Goal: Task Accomplishment & Management: Use online tool/utility

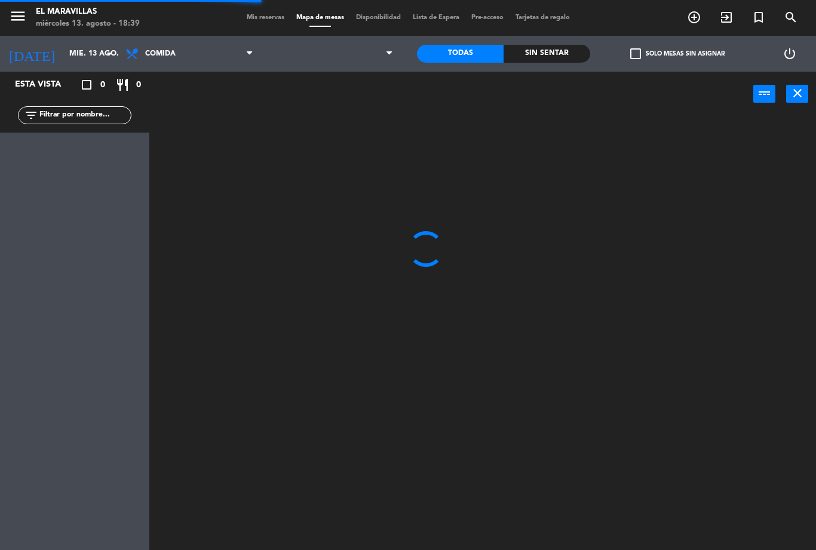
click at [387, 65] on span at bounding box center [329, 54] width 140 height 26
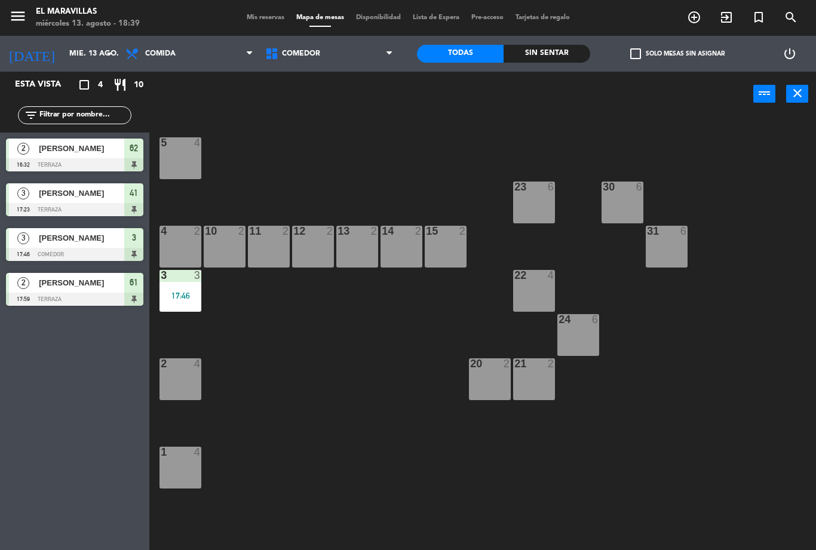
click at [200, 286] on div "3 3 17:46" at bounding box center [180, 291] width 42 height 42
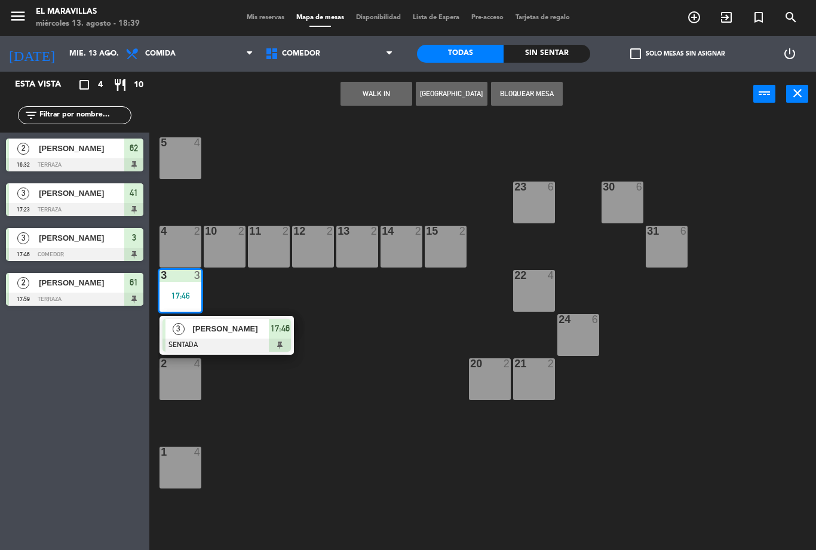
click at [290, 337] on div "17:46" at bounding box center [280, 329] width 22 height 20
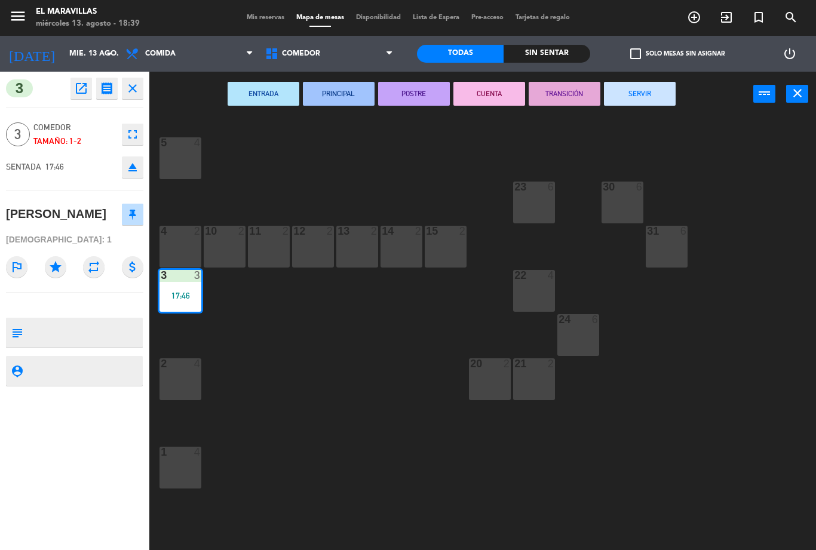
click at [658, 91] on button "SERVIR" at bounding box center [640, 94] width 72 height 24
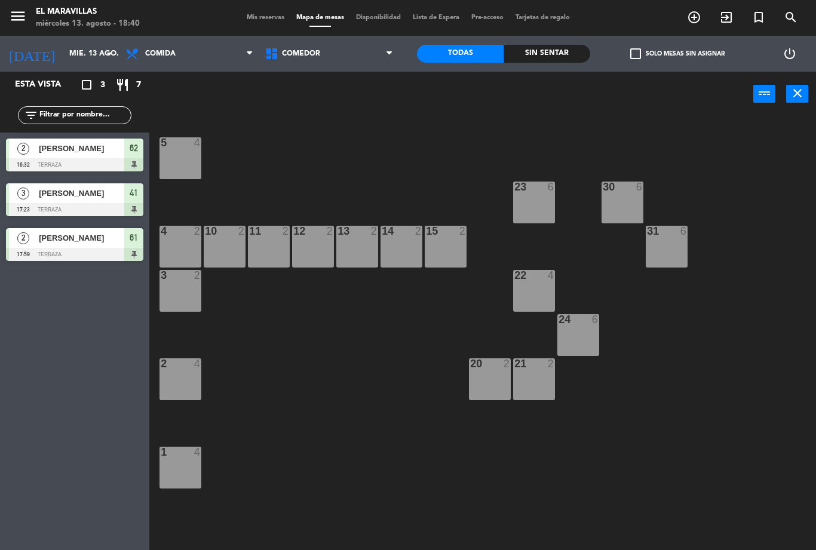
click at [367, 53] on span "Comedor" at bounding box center [329, 54] width 140 height 26
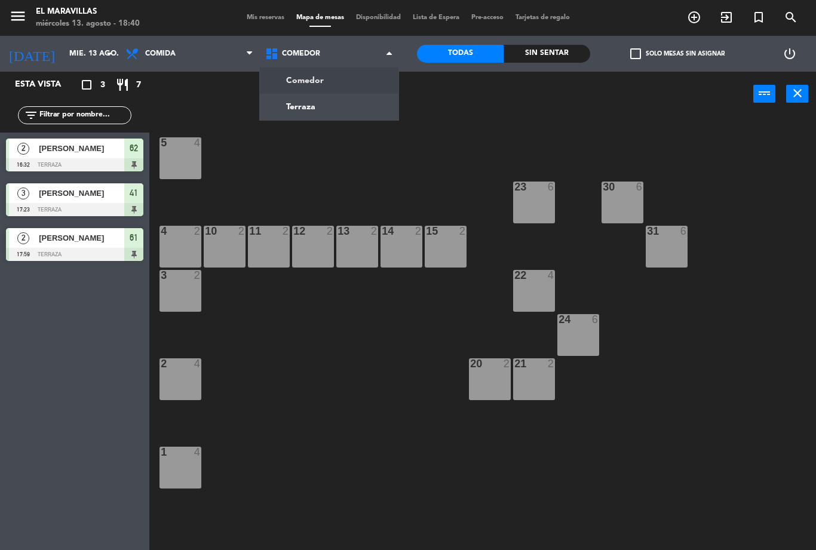
click at [342, 110] on ng-component "menu El Maravillas miércoles 13. agosto - 18:40 Mis reservas Mapa de mesas Disp…" at bounding box center [408, 275] width 816 height 550
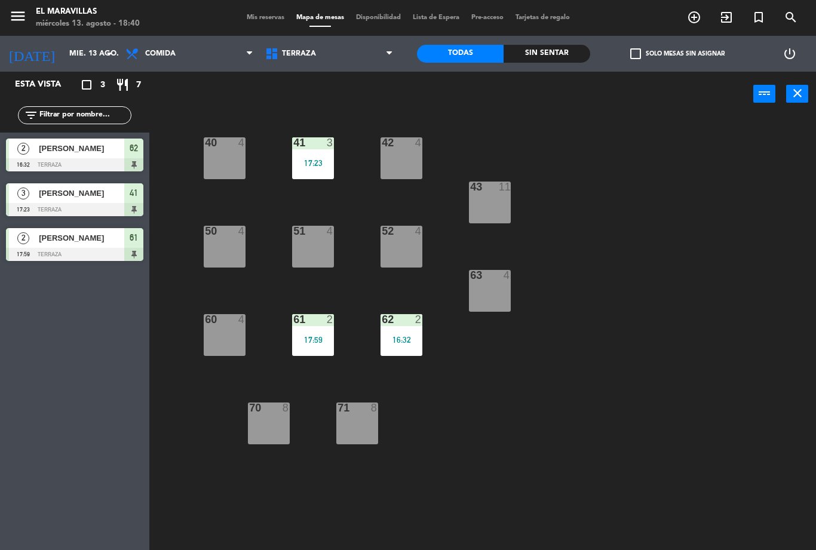
click at [320, 153] on div "41 3 17:23" at bounding box center [313, 158] width 42 height 42
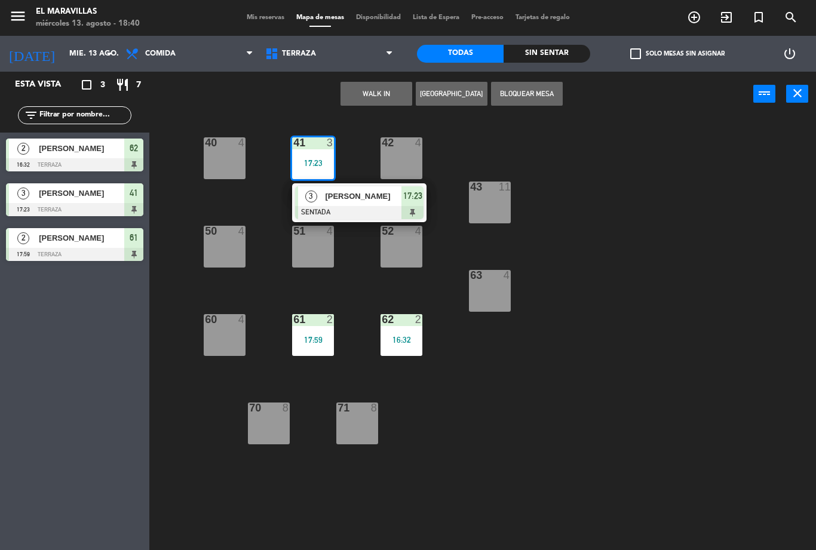
click at [417, 200] on span "17:23" at bounding box center [412, 196] width 19 height 14
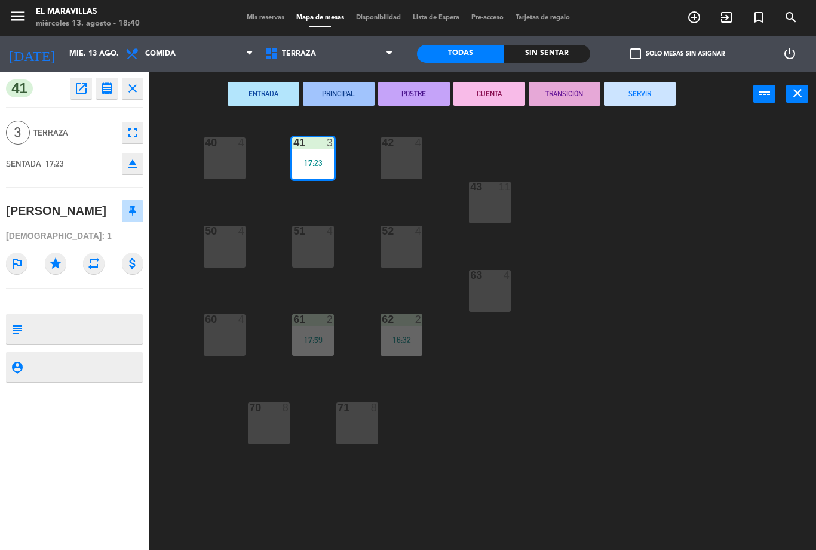
click at [631, 90] on button "SERVIR" at bounding box center [640, 94] width 72 height 24
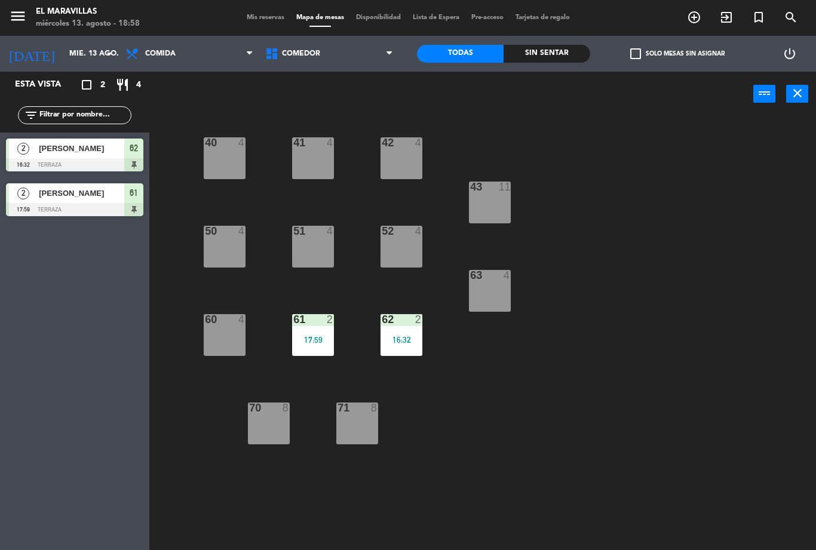
click at [397, 342] on div "16:32" at bounding box center [402, 340] width 42 height 8
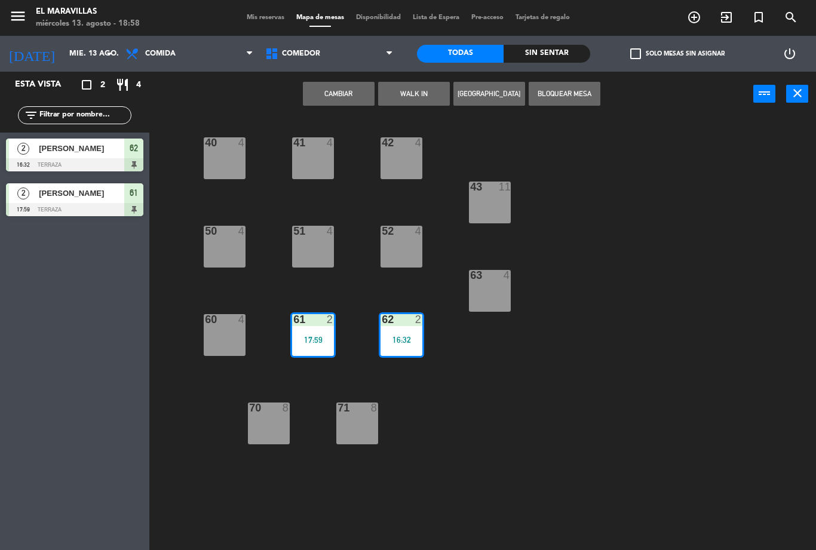
click at [437, 416] on div "40 4 41 4 42 4 43 11 50 4 51 4 52 4 63 4 60 4 61 2 17:59 62 2 16:32 70 8 71 8" at bounding box center [487, 333] width 658 height 434
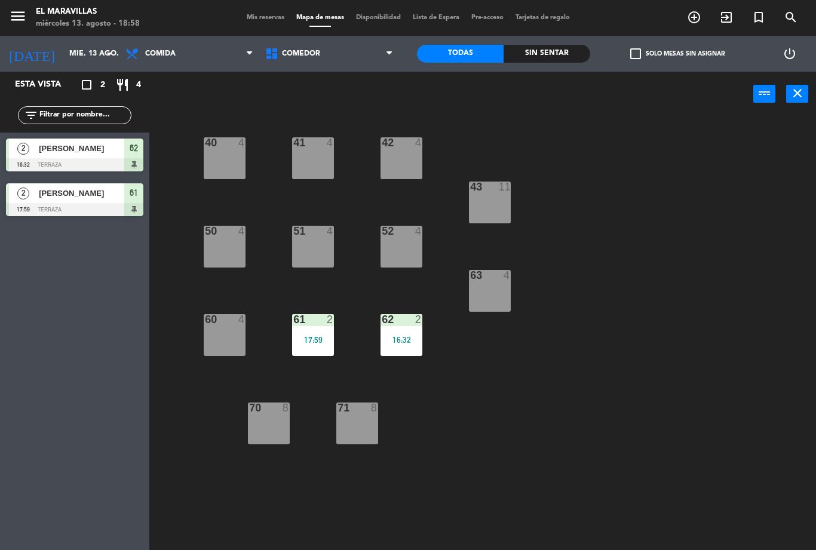
click at [309, 338] on div "17:59" at bounding box center [313, 340] width 42 height 8
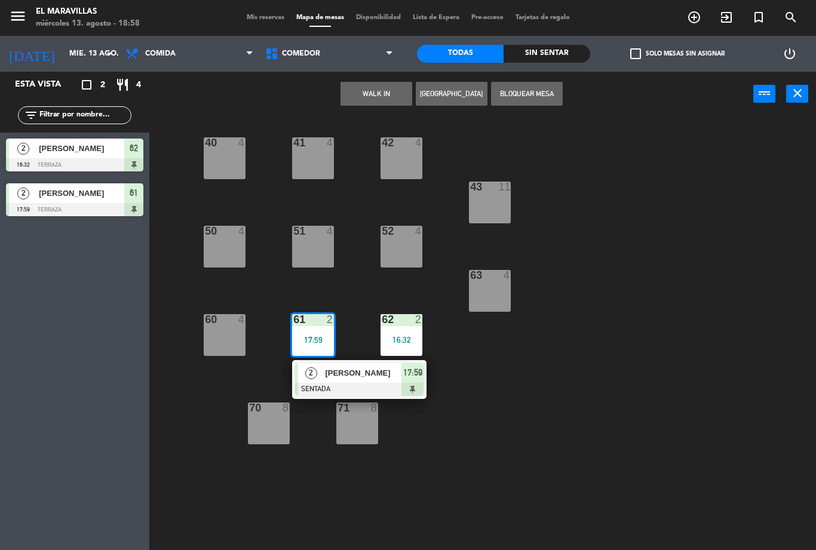
click at [424, 382] on div "2 [PERSON_NAME] SENTADA 17:59" at bounding box center [359, 379] width 134 height 39
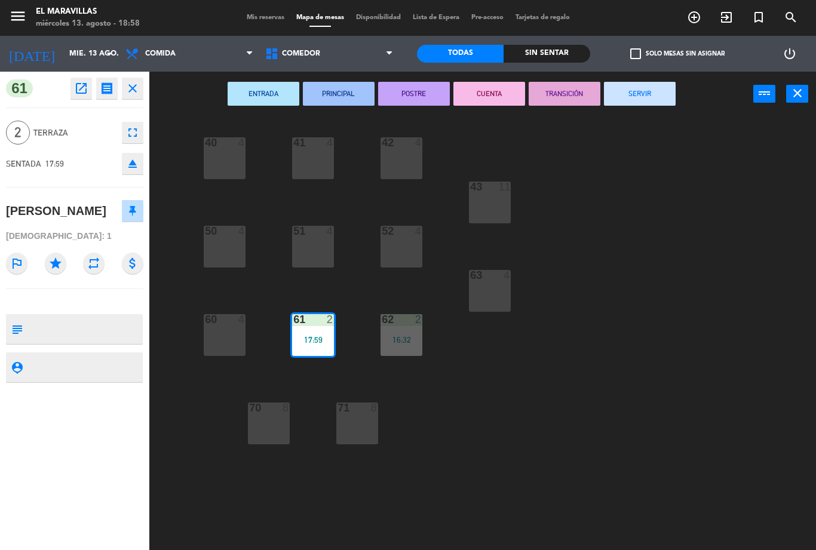
click at [633, 101] on button "SERVIR" at bounding box center [640, 94] width 72 height 24
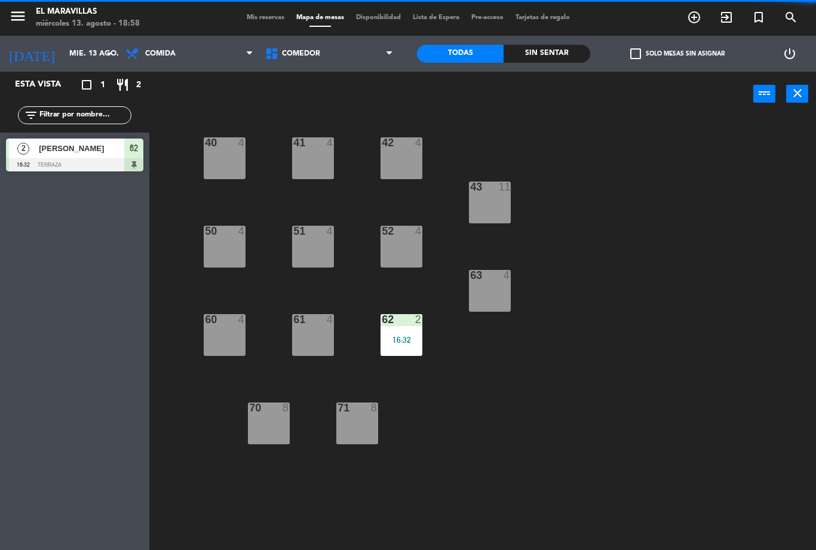
click at [756, 248] on div "40 4 41 4 42 4 43 11 50 4 51 4 52 4 63 4 60 4 61 4 62 2 16:32 70 8 71 8" at bounding box center [487, 333] width 658 height 434
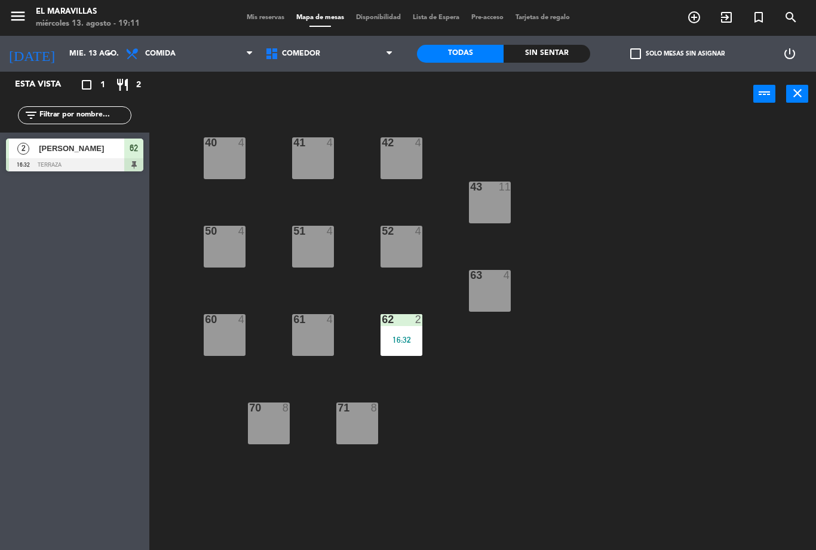
click at [306, 330] on div "61 4" at bounding box center [313, 335] width 42 height 42
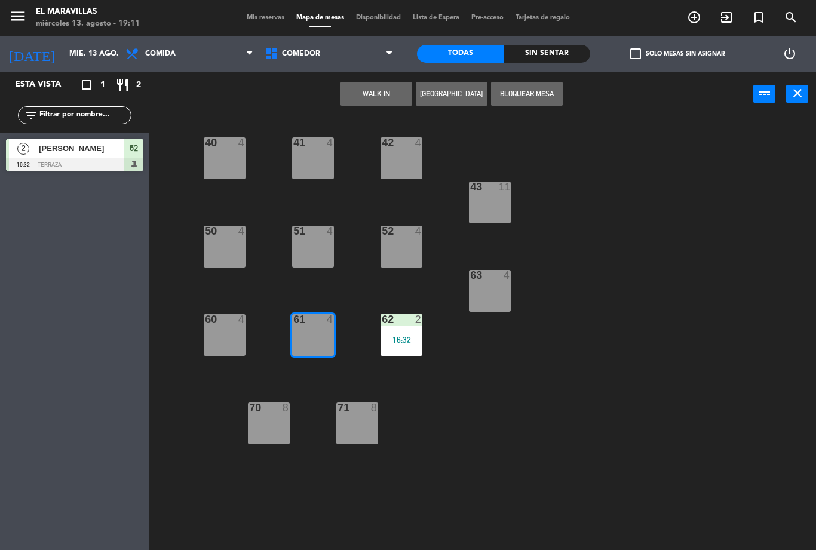
click at [370, 94] on button "WALK IN" at bounding box center [376, 94] width 72 height 24
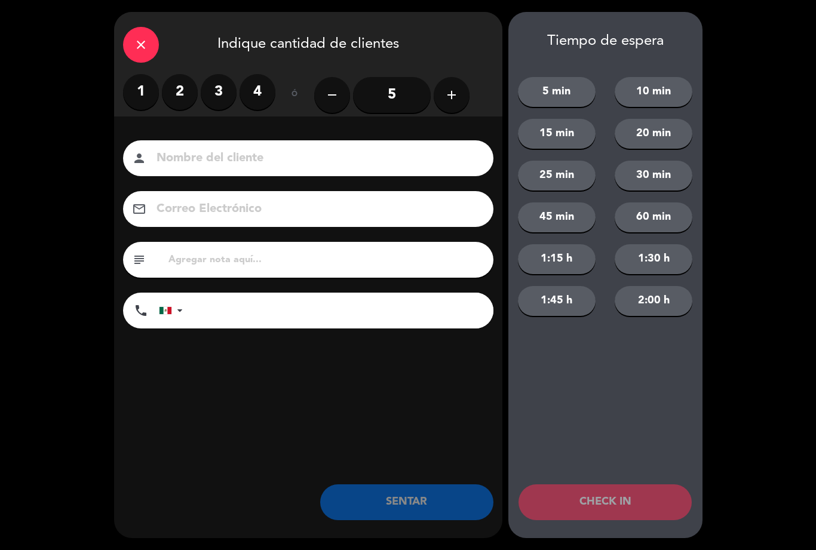
click at [252, 96] on label "4" at bounding box center [258, 92] width 36 height 36
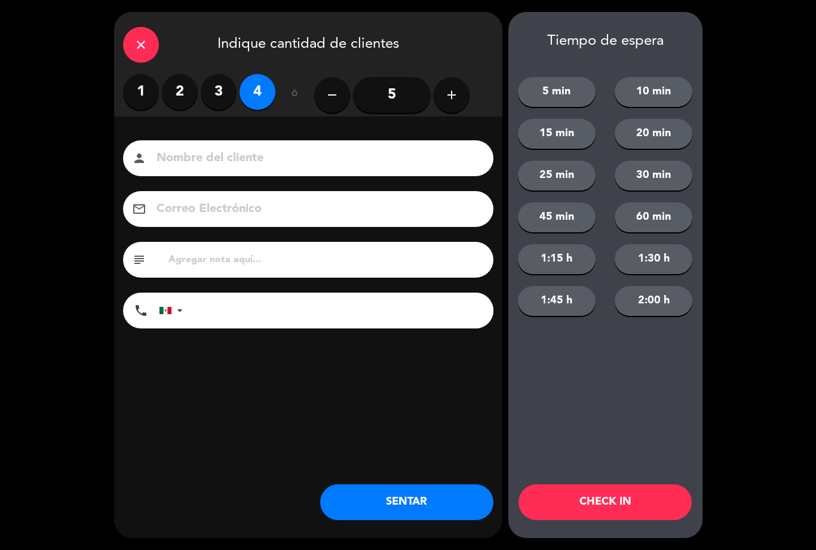
click at [215, 94] on label "3" at bounding box center [219, 92] width 36 height 36
click at [263, 163] on input at bounding box center [316, 158] width 323 height 21
type input "J"
type input "Karina"
click at [735, 146] on div "close Indique cantidad de clientes 1 2 3 4 ó remove 5 add Nombre del cliente pe…" at bounding box center [408, 275] width 816 height 550
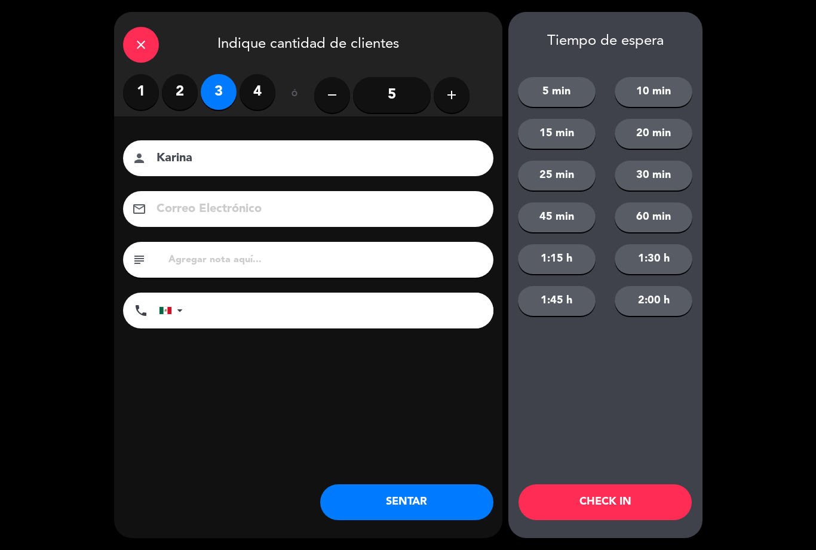
click at [392, 501] on button "SENTAR" at bounding box center [406, 502] width 173 height 36
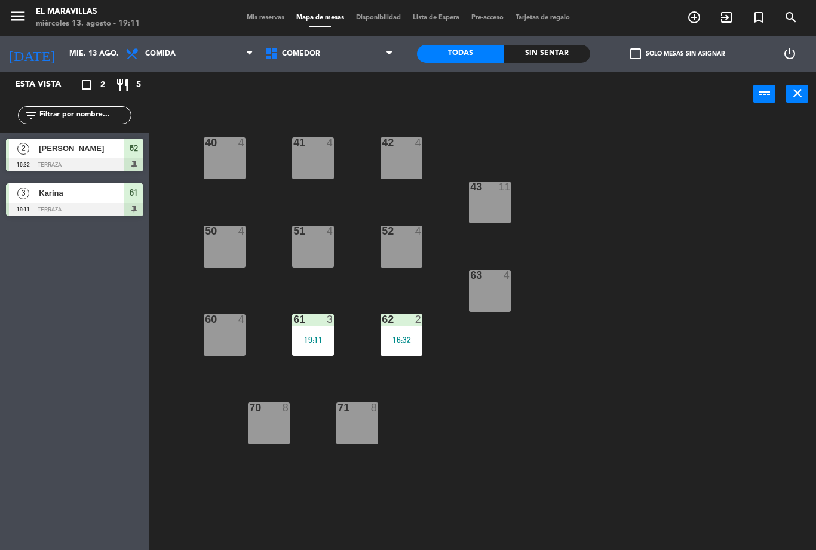
click at [233, 259] on div "50 4" at bounding box center [225, 247] width 42 height 42
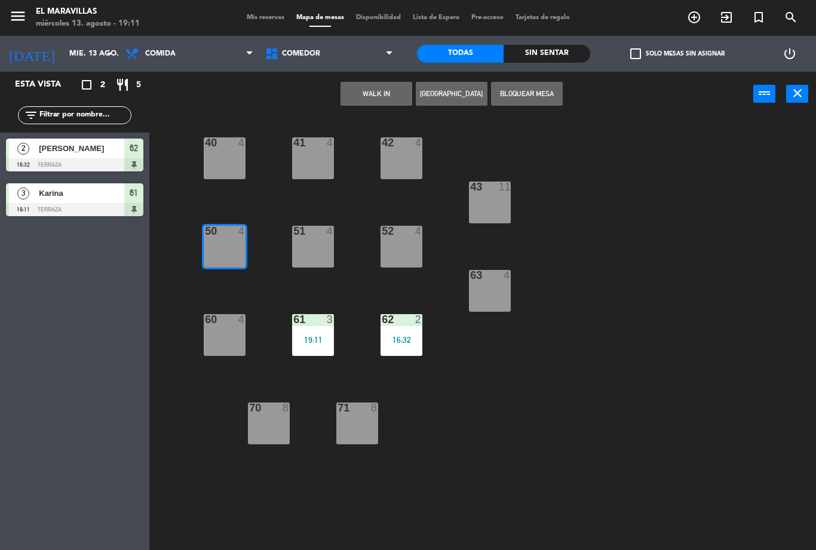
click at [374, 91] on button "WALK IN" at bounding box center [376, 94] width 72 height 24
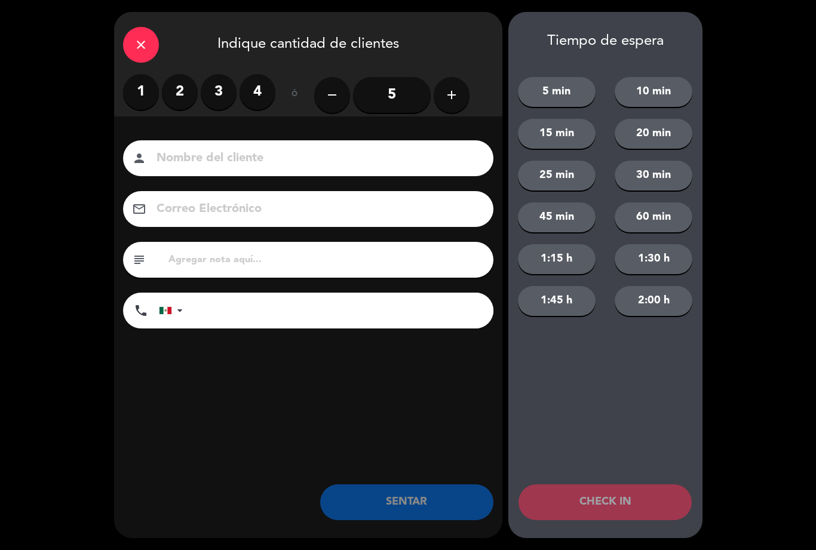
click at [187, 96] on label "2" at bounding box center [180, 92] width 36 height 36
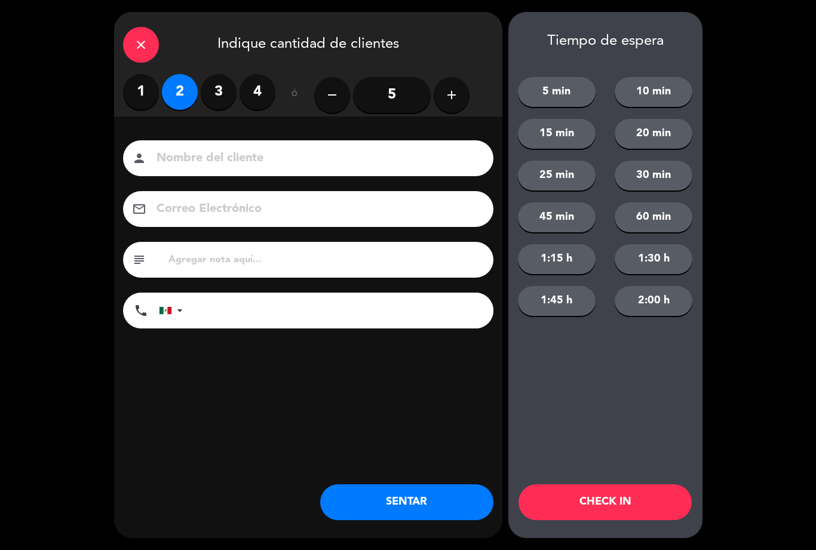
click at [266, 154] on input at bounding box center [316, 158] width 323 height 21
type input "[PERSON_NAME]"
click at [727, 168] on div "close Indique cantidad de clientes 1 2 3 4 ó remove 5 add Nombre del cliente pe…" at bounding box center [408, 275] width 816 height 550
click at [376, 495] on button "SENTAR" at bounding box center [406, 502] width 173 height 36
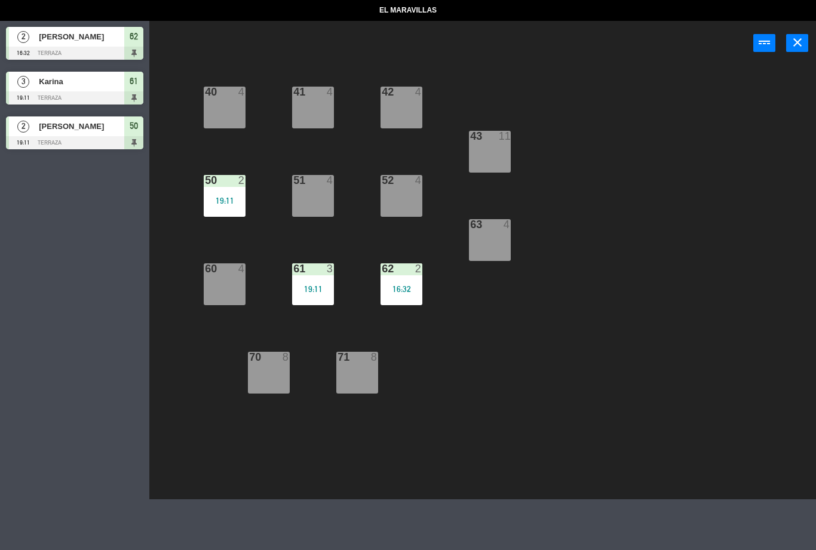
select select "lunch"
select select
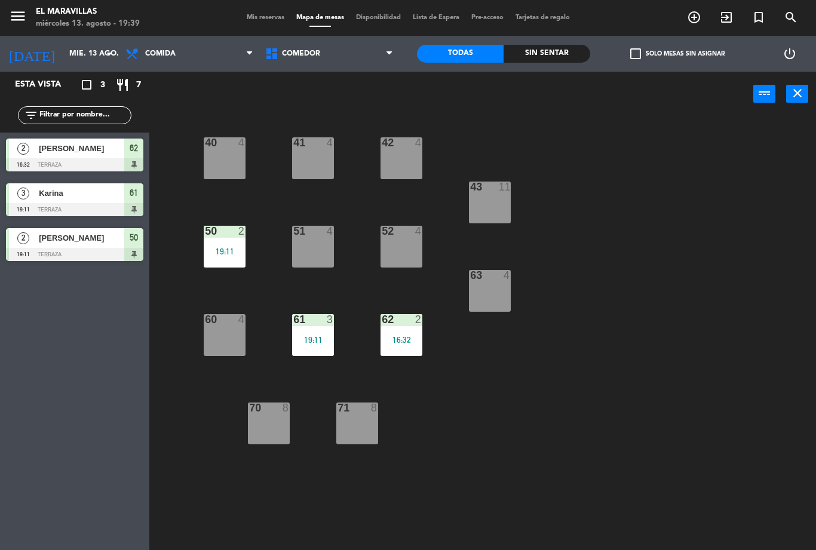
click at [330, 336] on div "19:11" at bounding box center [313, 340] width 42 height 8
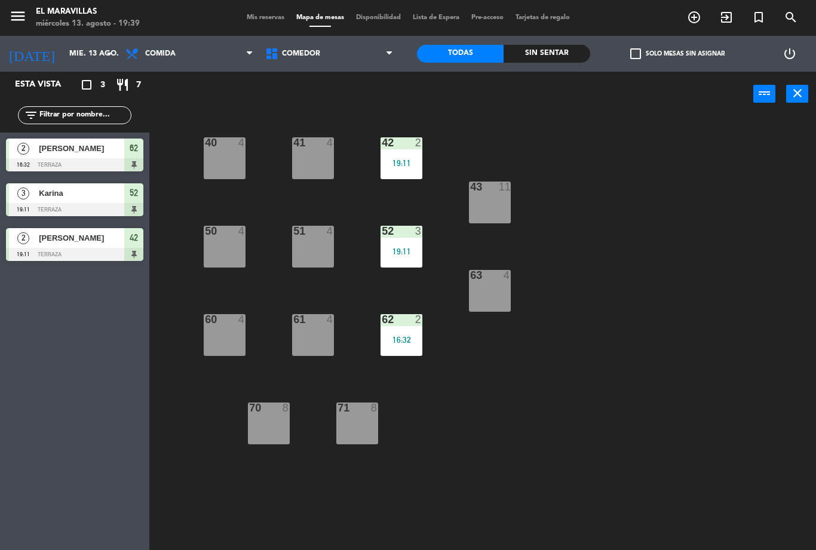
click at [401, 336] on div "16:32" at bounding box center [402, 340] width 42 height 8
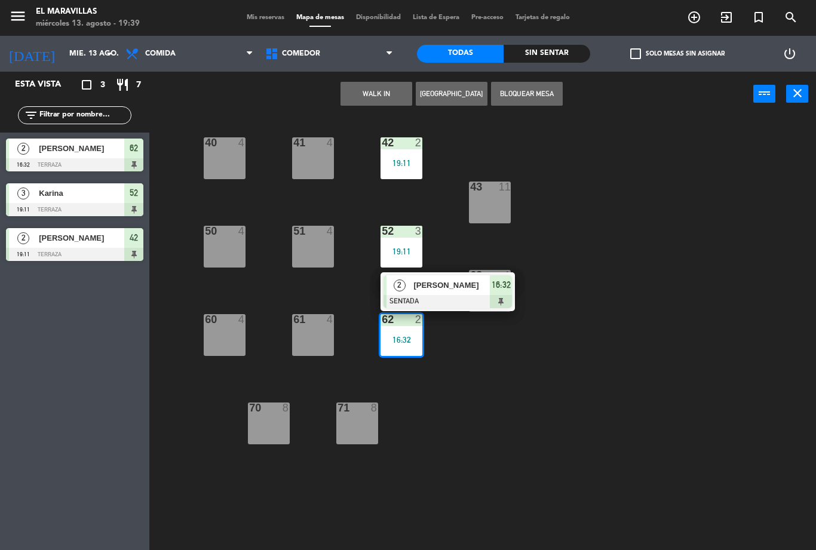
click at [511, 284] on div "16:32" at bounding box center [501, 285] width 22 height 20
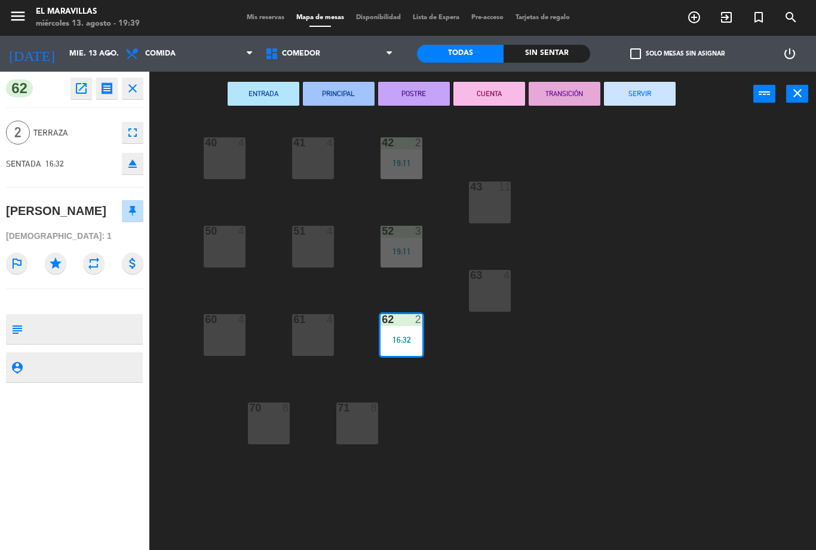
click at [634, 92] on button "SERVIR" at bounding box center [640, 94] width 72 height 24
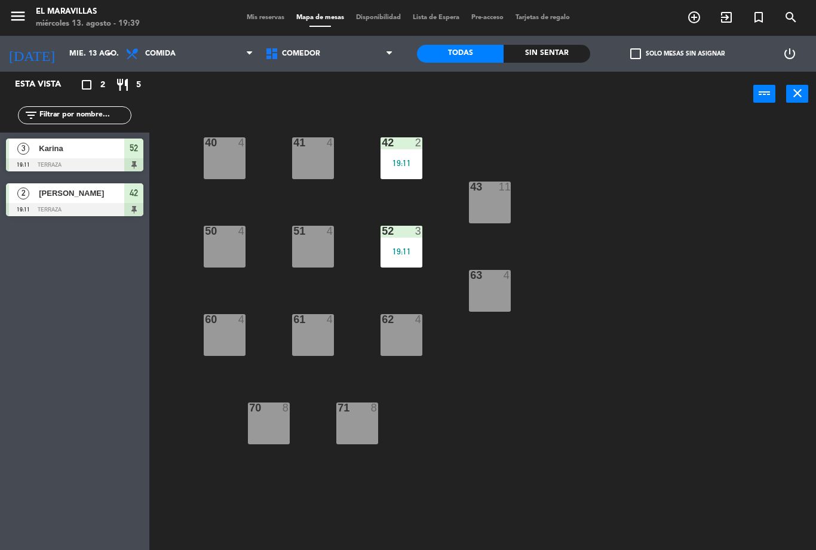
click at [722, 316] on div "40 4 41 4 42 2 19:11 43 11 50 4 51 4 52 3 19:11 63 4 60 4 61 4 62 4 70 8 71 8" at bounding box center [487, 333] width 658 height 434
click at [395, 336] on div "62 4" at bounding box center [402, 335] width 42 height 42
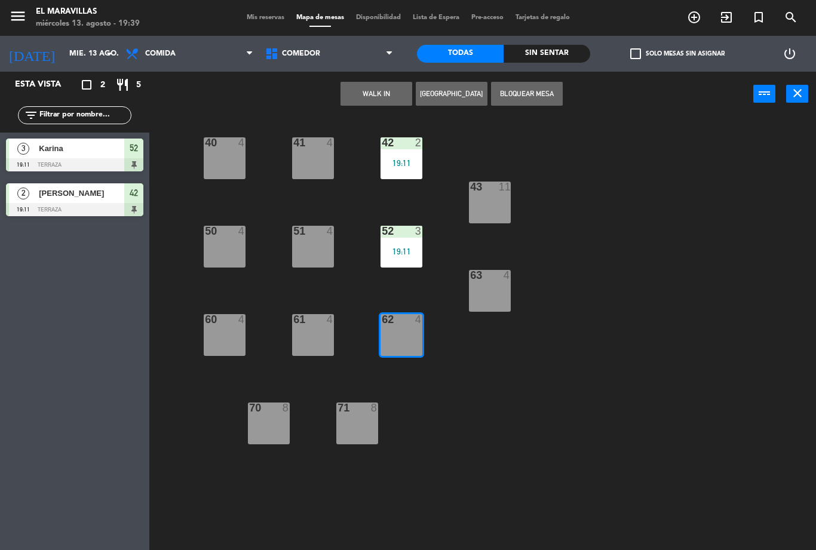
click at [378, 101] on button "WALK IN" at bounding box center [376, 94] width 72 height 24
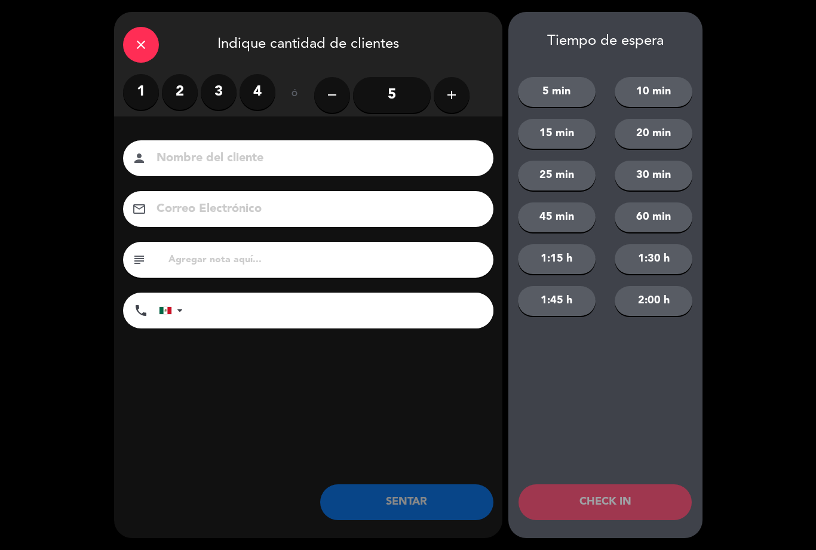
click at [216, 100] on label "3" at bounding box center [219, 92] width 36 height 36
click at [245, 162] on input at bounding box center [316, 158] width 323 height 21
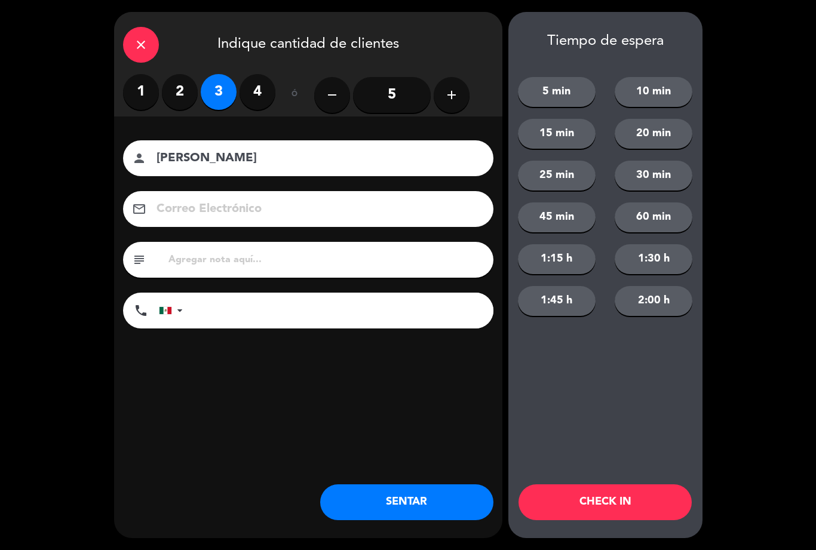
type input "[PERSON_NAME]"
click at [745, 238] on div "close Indique cantidad de clientes 1 2 3 4 ó remove 5 add Nombre del cliente pe…" at bounding box center [408, 275] width 816 height 550
click at [447, 506] on button "SENTAR" at bounding box center [406, 502] width 173 height 36
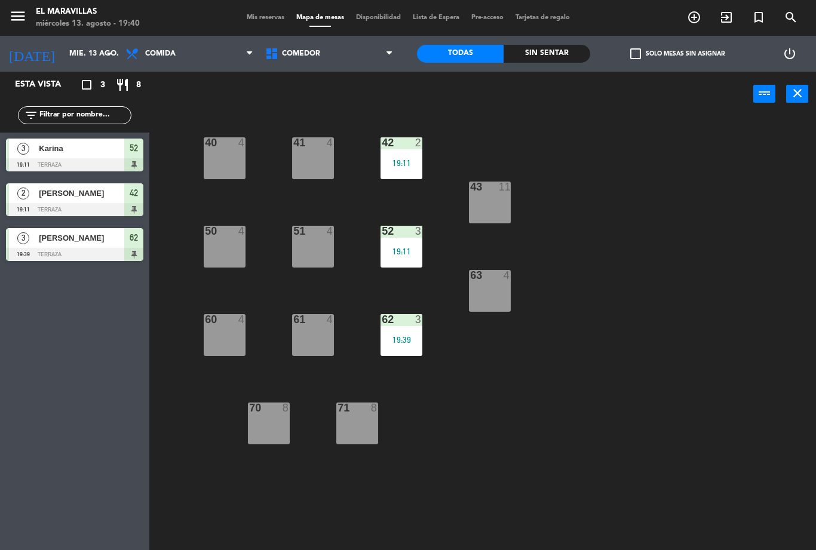
click at [305, 168] on div "41 4" at bounding box center [313, 158] width 42 height 42
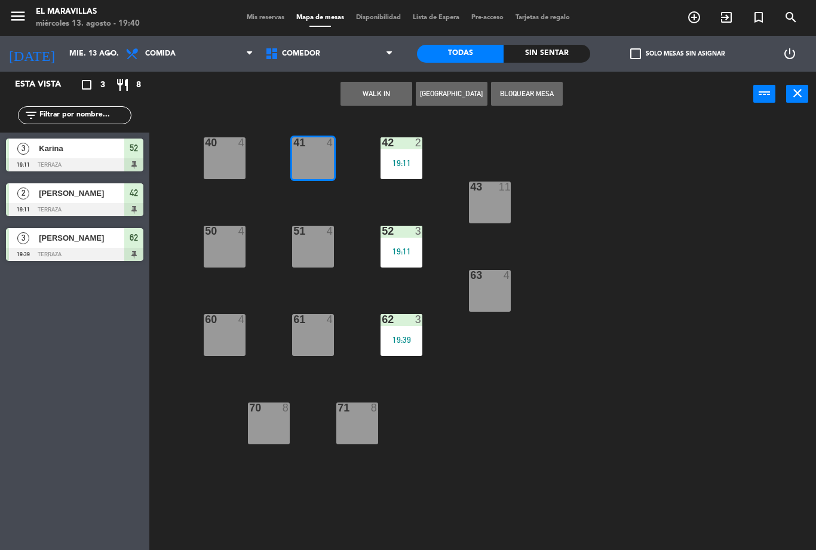
click at [378, 91] on button "WALK IN" at bounding box center [376, 94] width 72 height 24
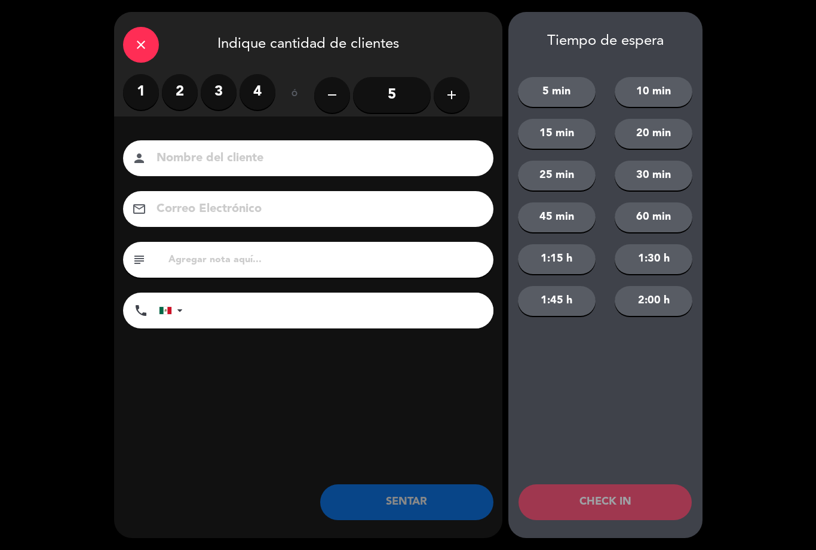
click at [171, 99] on label "2" at bounding box center [180, 92] width 36 height 36
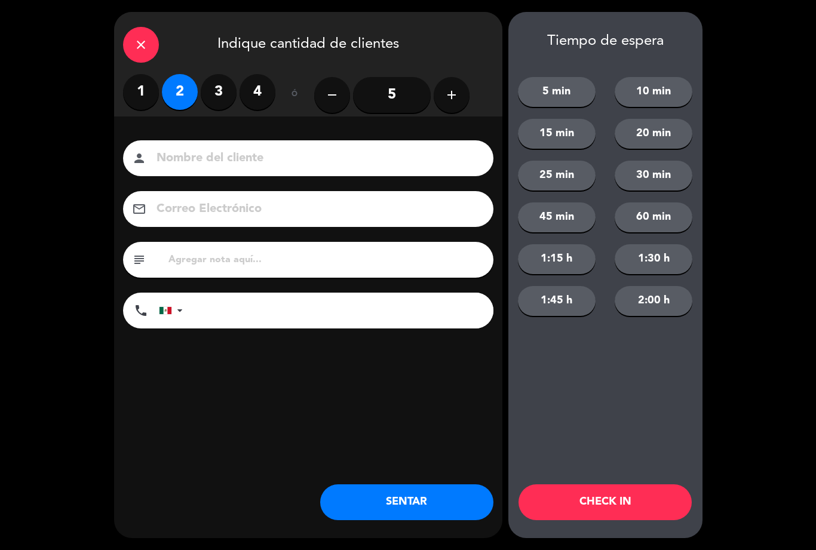
click at [217, 168] on input at bounding box center [316, 158] width 323 height 21
type input "[PERSON_NAME]"
click at [724, 222] on div "close Indique cantidad de clientes 1 2 3 4 ó remove 5 add Nombre del cliente pe…" at bounding box center [408, 275] width 816 height 550
click at [395, 517] on button "SENTAR" at bounding box center [406, 502] width 173 height 36
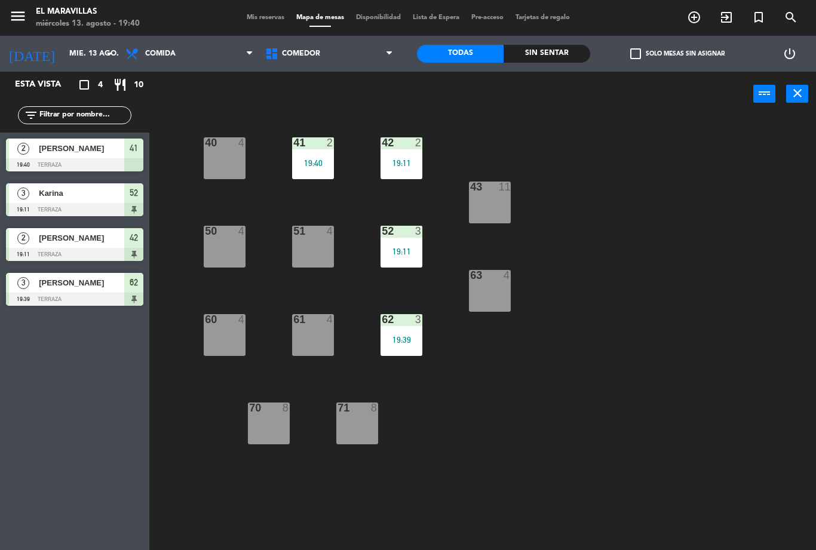
click at [352, 41] on span "Comedor" at bounding box center [329, 54] width 140 height 26
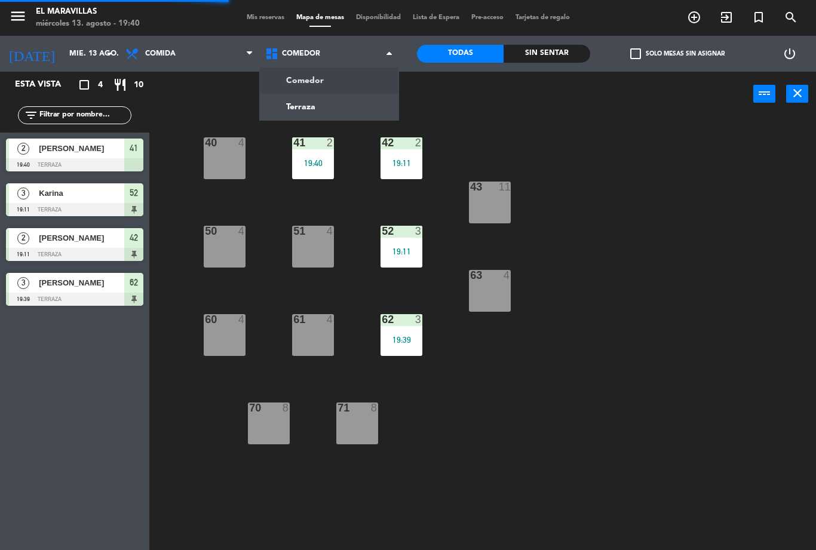
click at [337, 104] on ng-component "menu El Maravillas miércoles 13. agosto - 19:40 Mis reservas Mapa de mesas Disp…" at bounding box center [408, 275] width 816 height 550
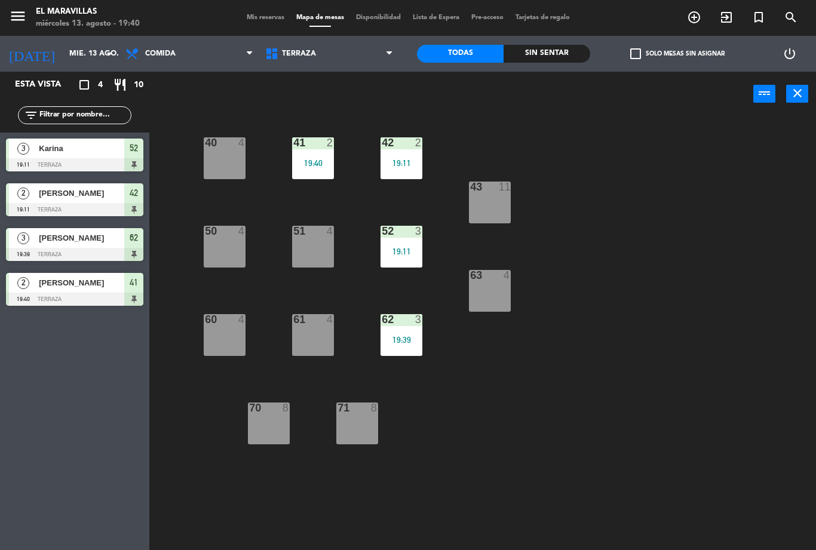
click at [353, 56] on span "Terraza" at bounding box center [329, 54] width 140 height 26
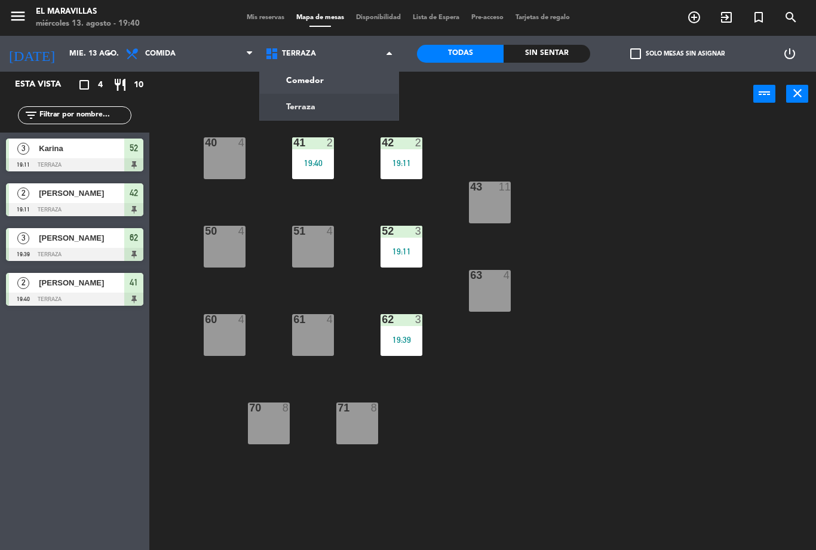
click at [354, 82] on ng-component "menu El Maravillas miércoles 13. agosto - 19:40 Mis reservas Mapa de mesas Disp…" at bounding box center [408, 275] width 816 height 550
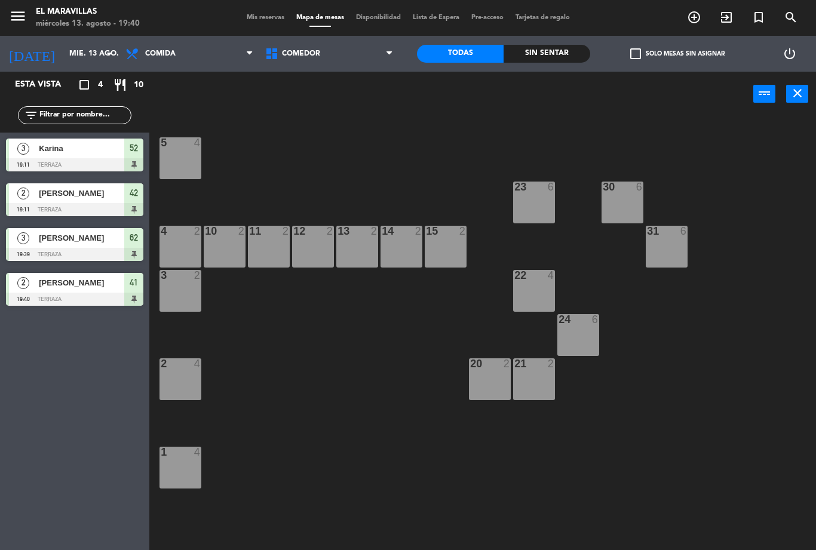
click at [616, 213] on div "30 6" at bounding box center [623, 203] width 42 height 42
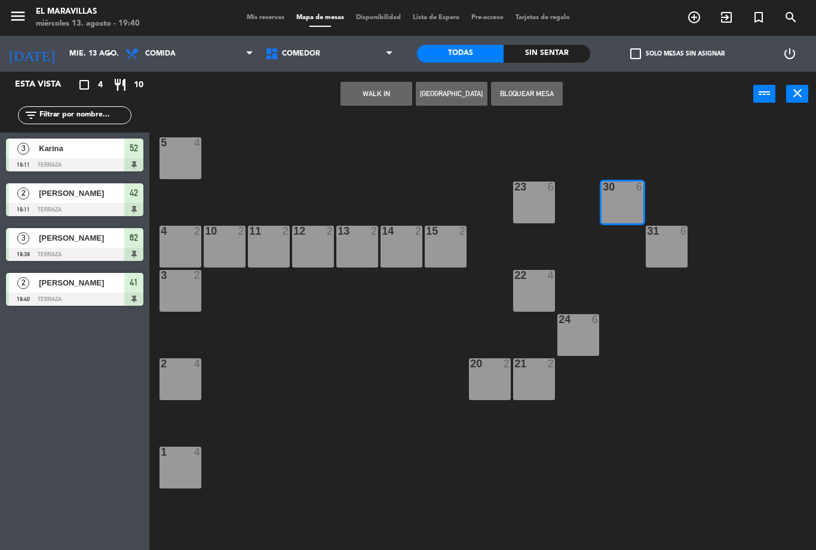
click at [379, 89] on button "WALK IN" at bounding box center [376, 94] width 72 height 24
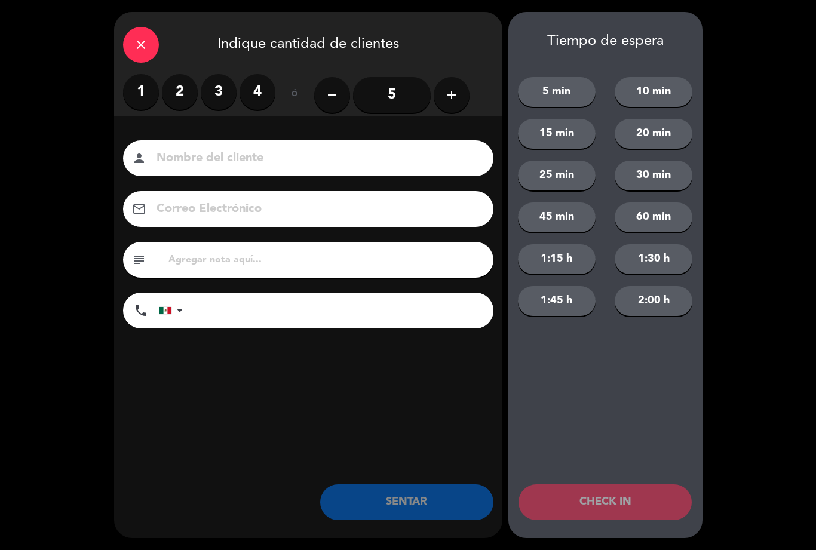
click at [256, 96] on label "4" at bounding box center [258, 92] width 36 height 36
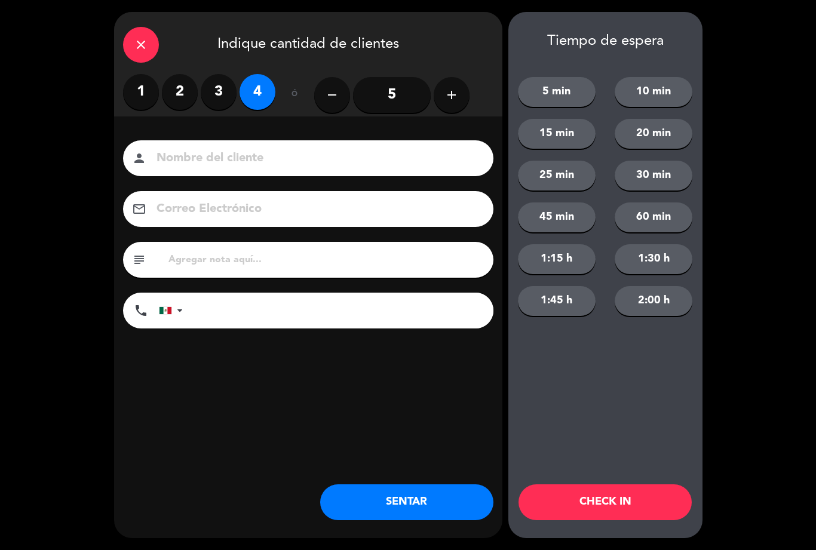
click at [283, 162] on input at bounding box center [316, 158] width 323 height 21
type input "[PERSON_NAME]"
click at [768, 148] on div "close Indique cantidad de clientes 1 2 3 4 ó remove 5 add Nombre del cliente pe…" at bounding box center [408, 275] width 816 height 550
click at [425, 497] on button "SENTAR" at bounding box center [406, 502] width 173 height 36
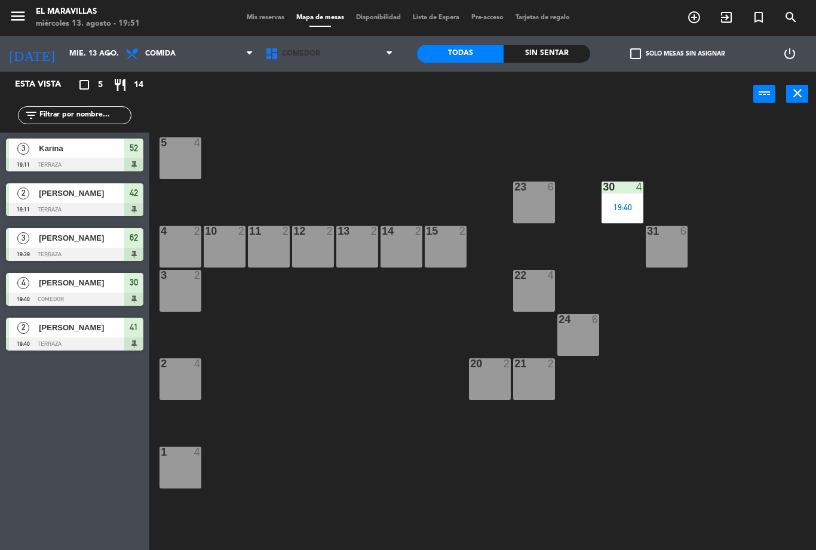
click at [375, 55] on span "Comedor" at bounding box center [329, 54] width 140 height 26
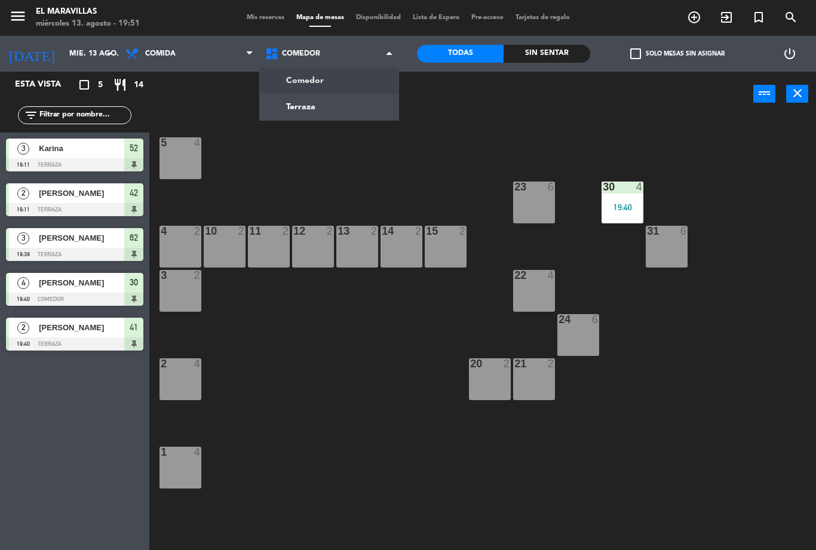
click at [353, 103] on ng-component "menu El Maravillas miércoles 13. agosto - 19:51 Mis reservas Mapa de mesas Disp…" at bounding box center [408, 275] width 816 height 550
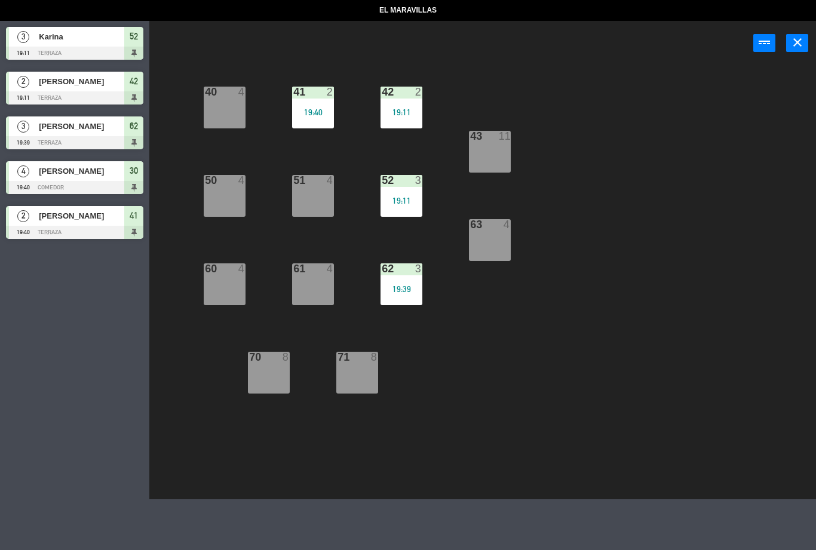
select select "lunch"
select select
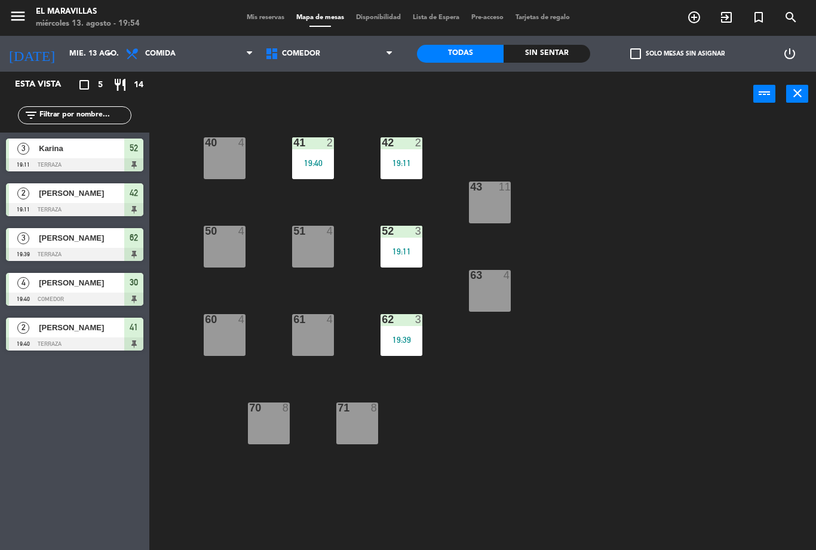
click at [403, 243] on div "52 3 19:11" at bounding box center [402, 247] width 42 height 42
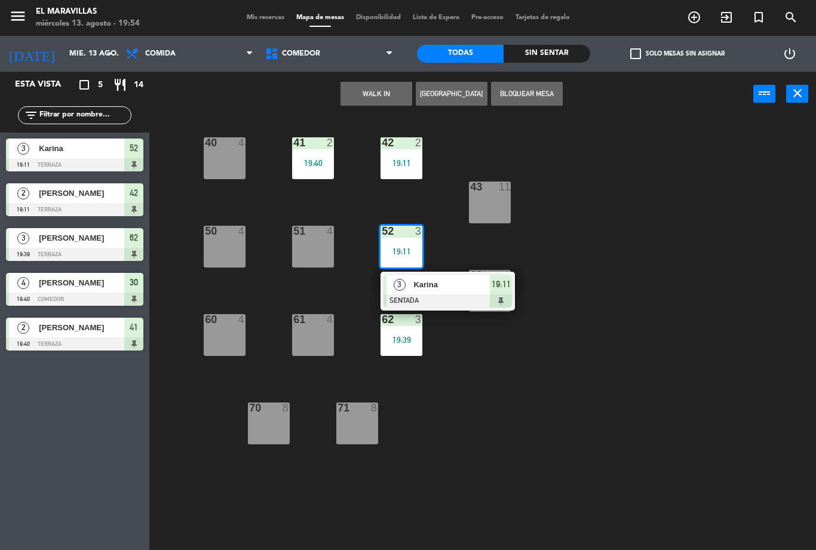
click at [616, 280] on div "40 4 41 2 19:40 42 2 19:11 43 11 50 4 51 4 52 3 19:11 3 [PERSON_NAME] SENTADA 1…" at bounding box center [487, 333] width 658 height 434
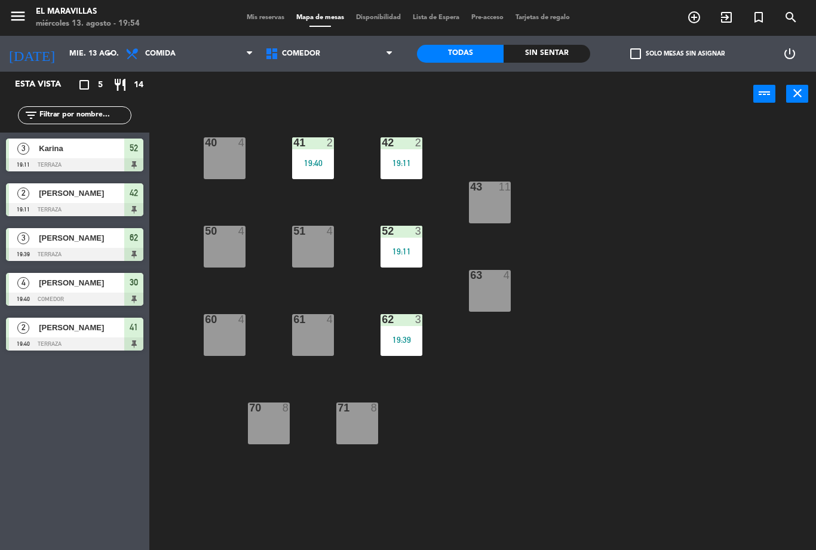
click at [411, 260] on div "52 3 19:11" at bounding box center [402, 247] width 42 height 42
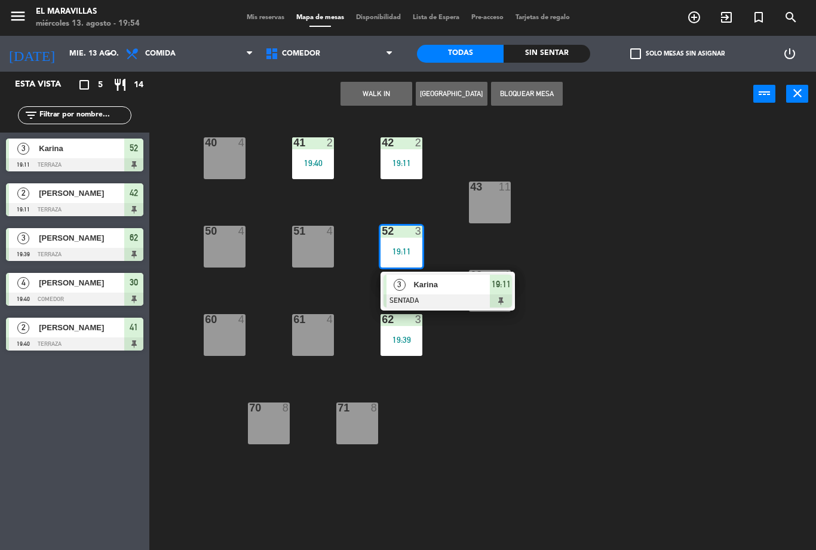
click at [514, 292] on div "3 [PERSON_NAME] SENTADA 19:11" at bounding box center [448, 291] width 134 height 39
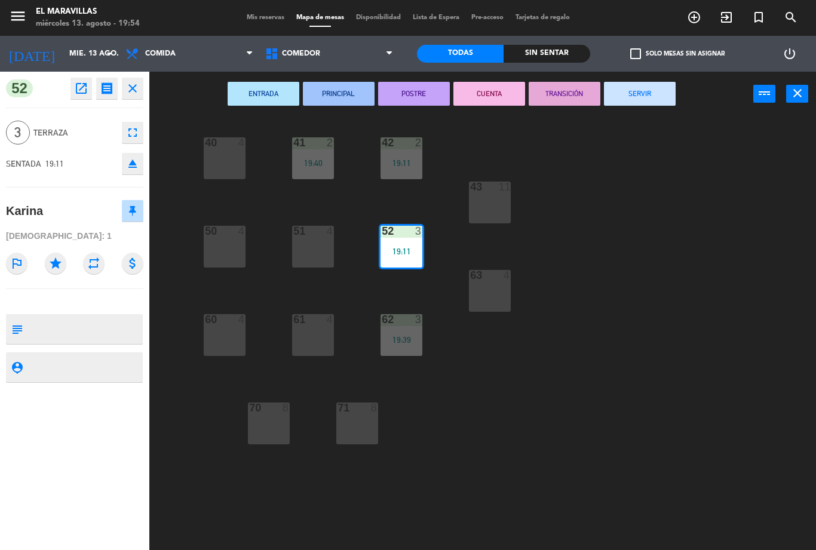
click at [502, 293] on div "63 4" at bounding box center [490, 291] width 42 height 42
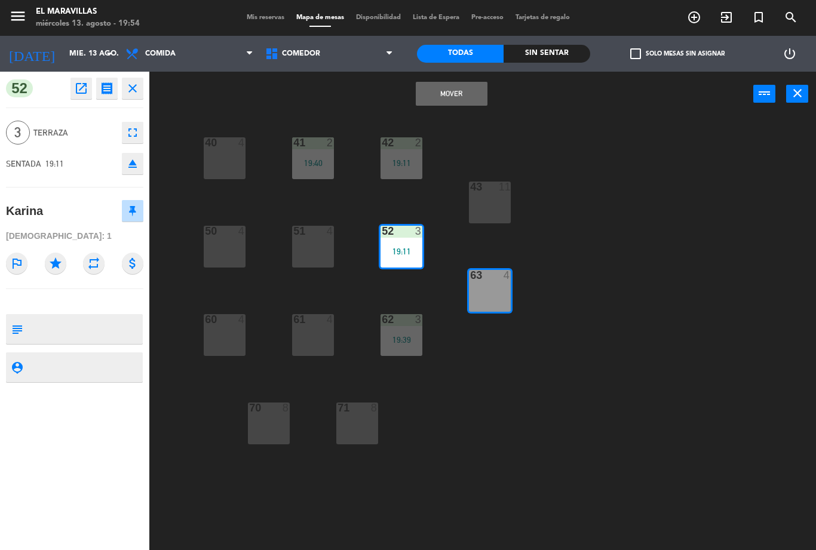
click at [637, 96] on div "Mover power_input close" at bounding box center [451, 94] width 604 height 45
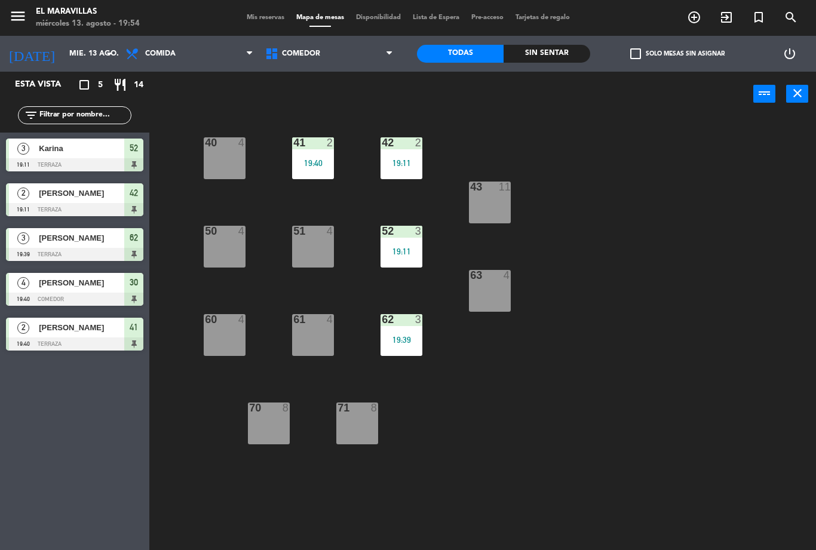
click at [404, 248] on div "19:11" at bounding box center [402, 251] width 42 height 8
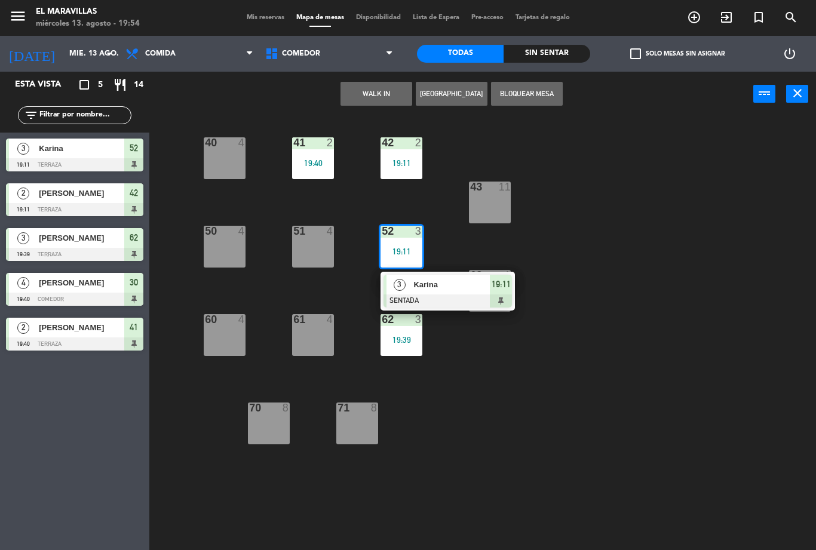
click at [505, 285] on span "19:11" at bounding box center [501, 284] width 19 height 14
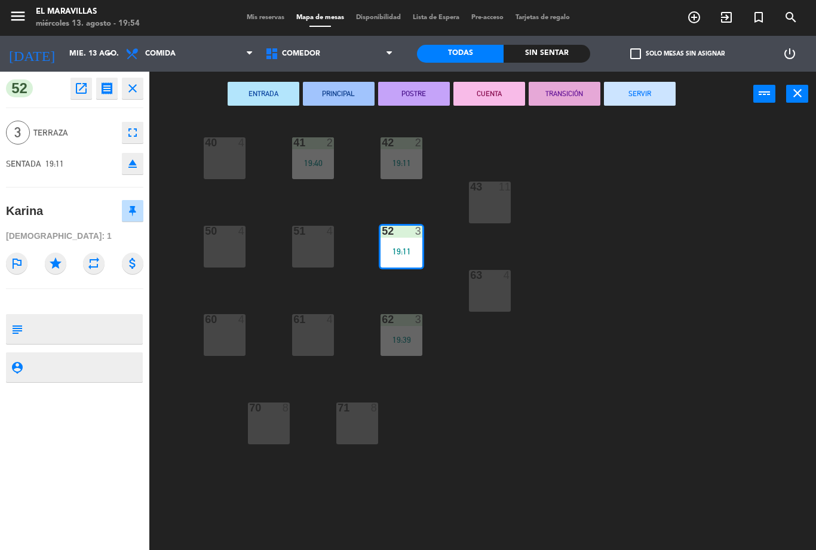
click at [639, 88] on button "SERVIR" at bounding box center [640, 94] width 72 height 24
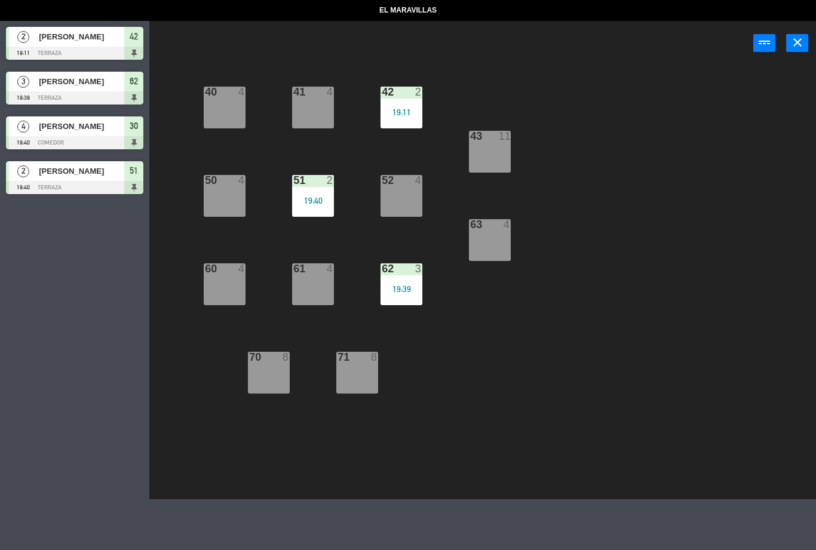
select select "lunch"
select select
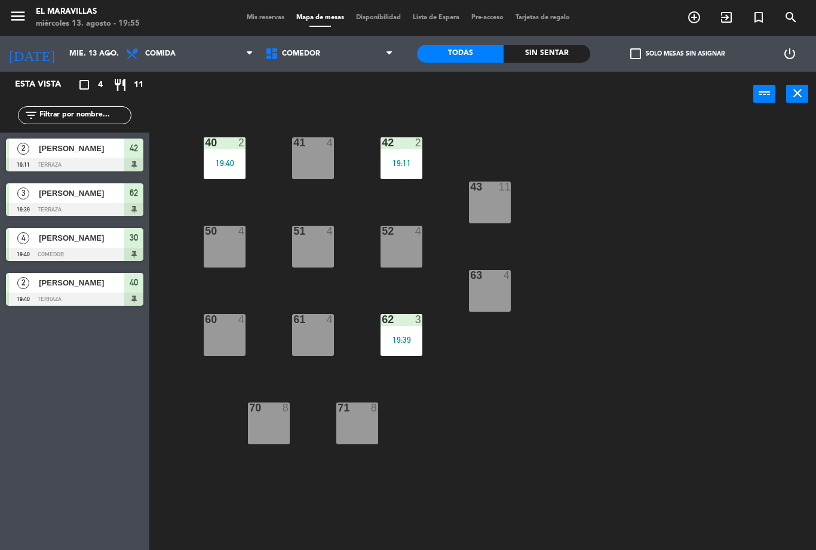
click at [314, 159] on div "41 4" at bounding box center [313, 158] width 42 height 42
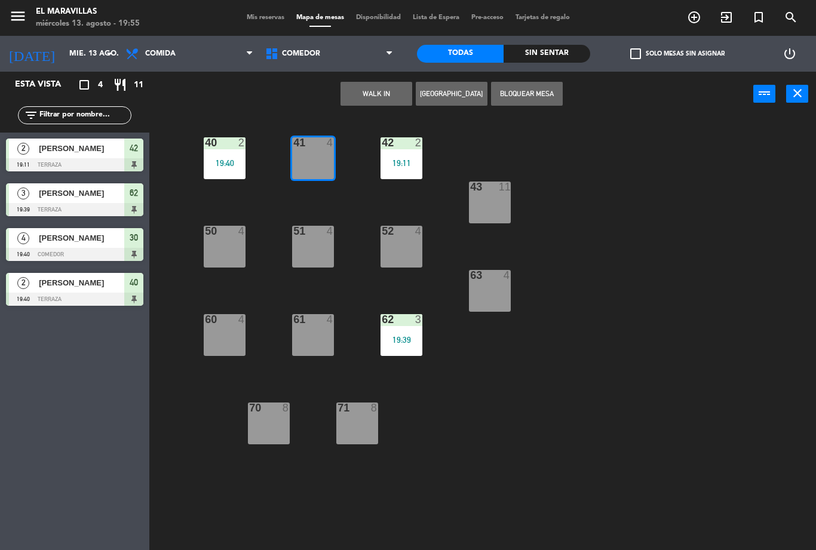
click at [378, 93] on button "WALK IN" at bounding box center [376, 94] width 72 height 24
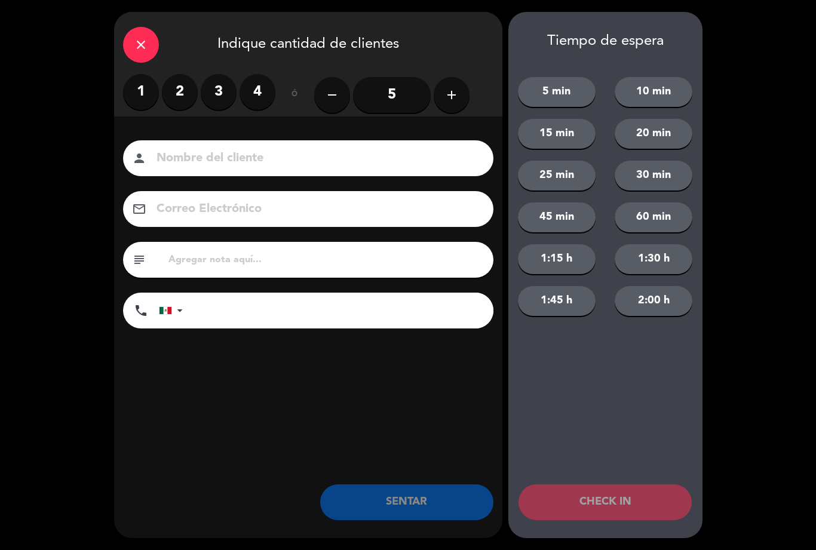
click at [182, 91] on label "2" at bounding box center [180, 92] width 36 height 36
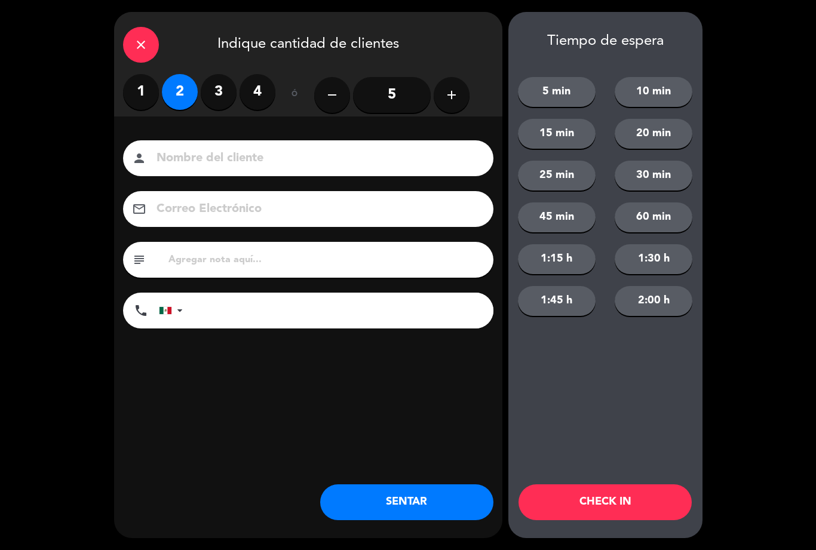
click at [253, 159] on input at bounding box center [316, 158] width 323 height 21
type input "Diego"
click at [751, 224] on div "close Indique cantidad de clientes 1 2 3 4 ó remove 5 add Nombre del cliente pe…" at bounding box center [408, 275] width 816 height 550
click at [388, 516] on button "SENTAR" at bounding box center [406, 502] width 173 height 36
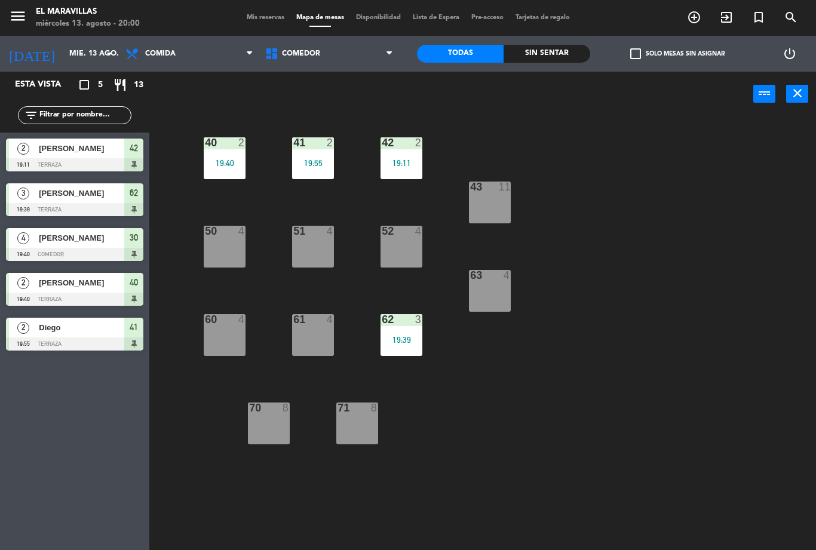
click at [263, 18] on span "Mis reservas" at bounding box center [266, 17] width 50 height 7
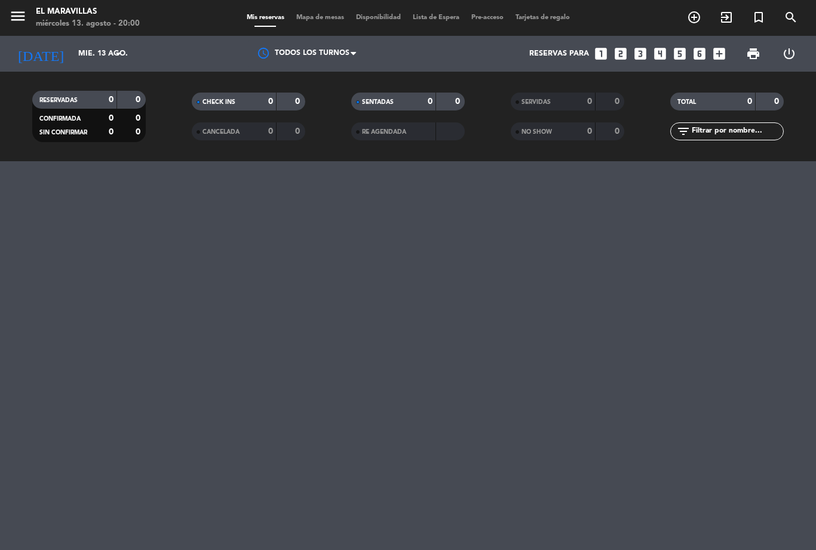
click at [245, 14] on span "Mis reservas" at bounding box center [266, 17] width 50 height 7
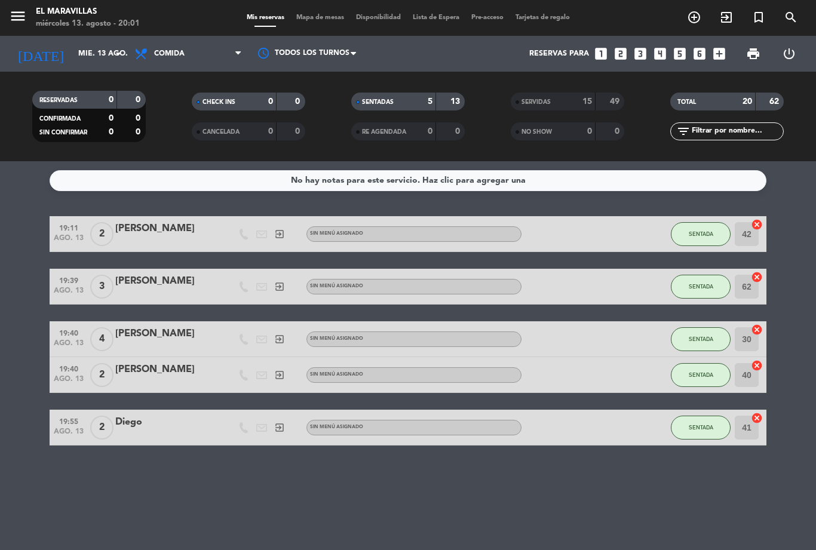
click at [698, 233] on span "SENTADA" at bounding box center [701, 234] width 24 height 7
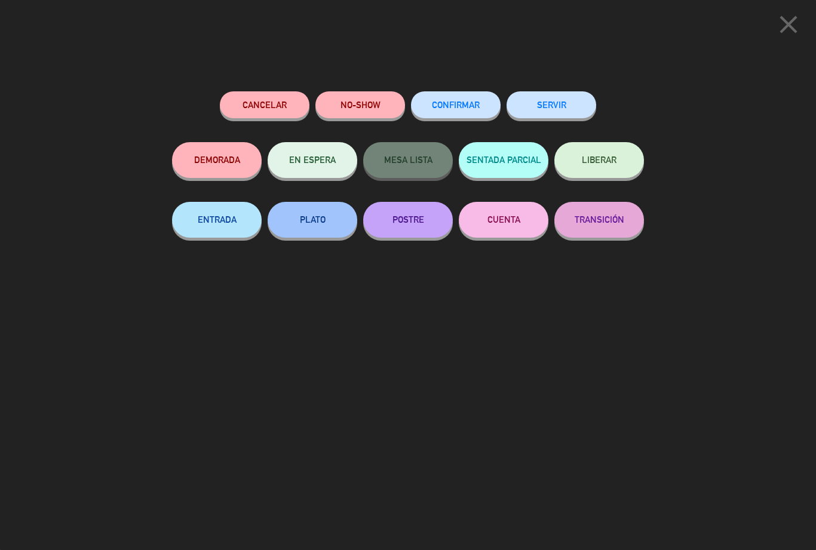
click at [290, 93] on button "Cancelar" at bounding box center [265, 104] width 90 height 27
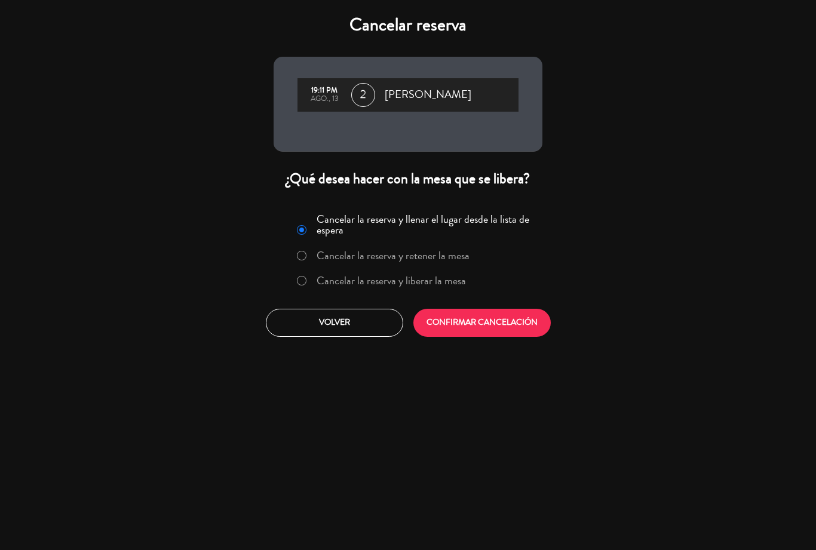
click at [341, 324] on button "Volver" at bounding box center [334, 323] width 137 height 28
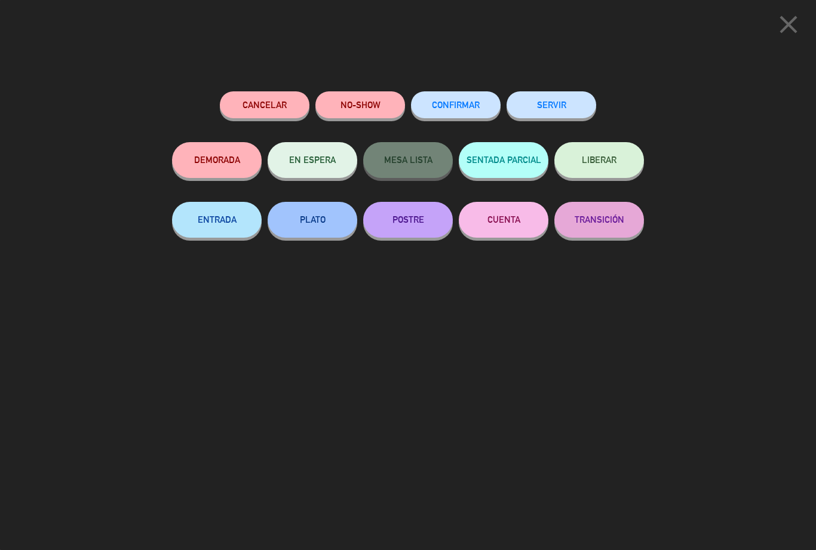
click at [786, 27] on icon "close" at bounding box center [789, 25] width 30 height 30
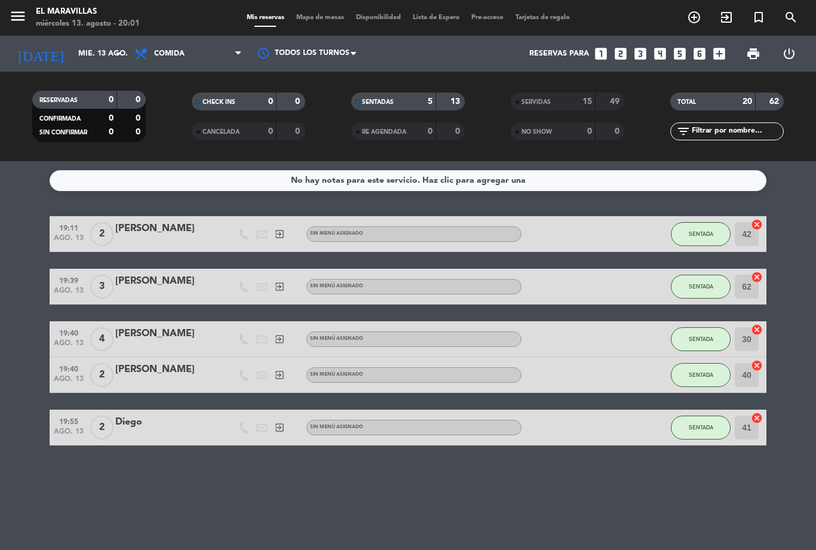
click at [699, 434] on button "SENTADA" at bounding box center [701, 428] width 60 height 24
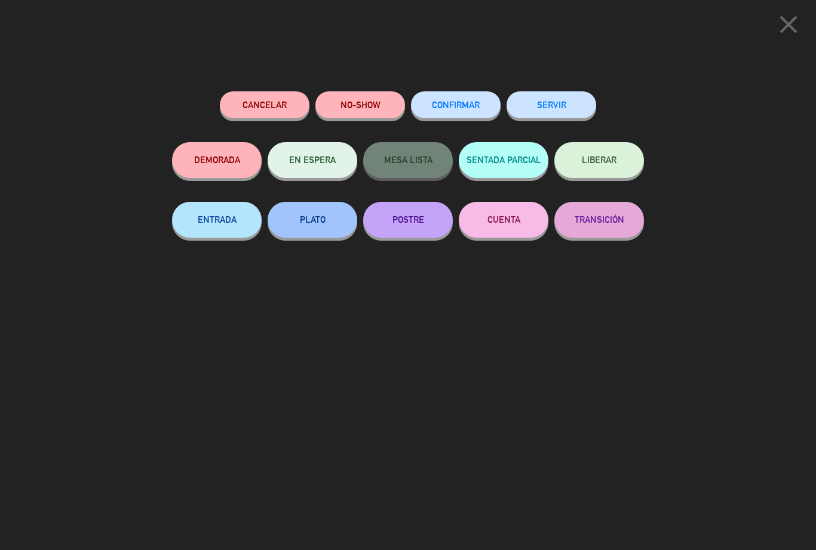
click at [268, 97] on button "Cancelar" at bounding box center [265, 104] width 90 height 27
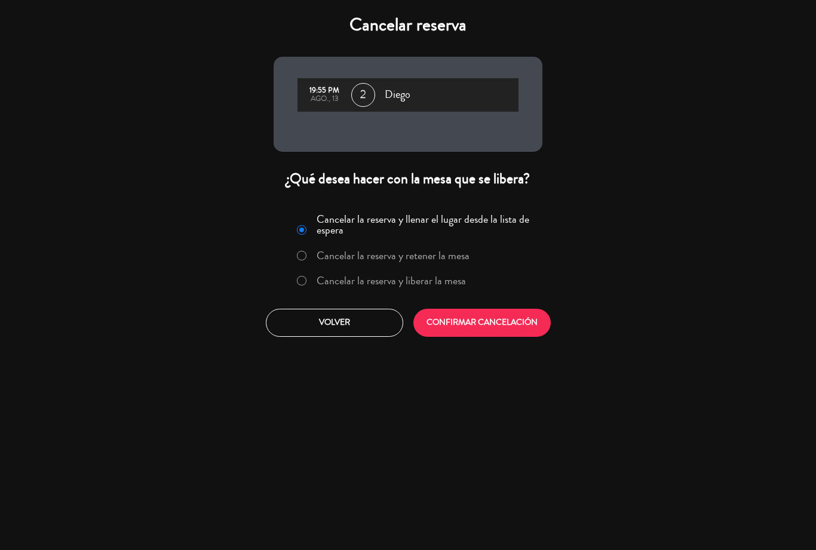
click at [378, 286] on label "Cancelar la reserva y liberar la mesa" at bounding box center [391, 280] width 149 height 11
click at [456, 321] on button "CONFIRMAR CANCELACIÓN" at bounding box center [481, 323] width 137 height 28
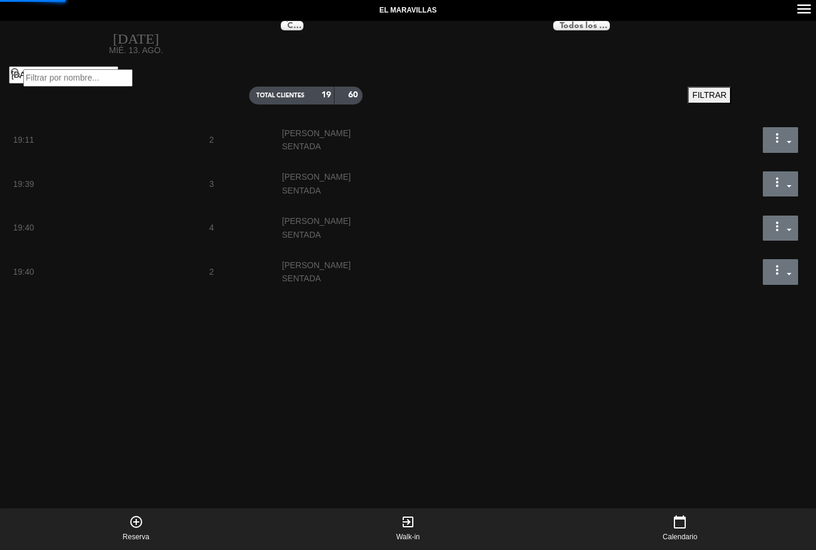
select select "lunch"
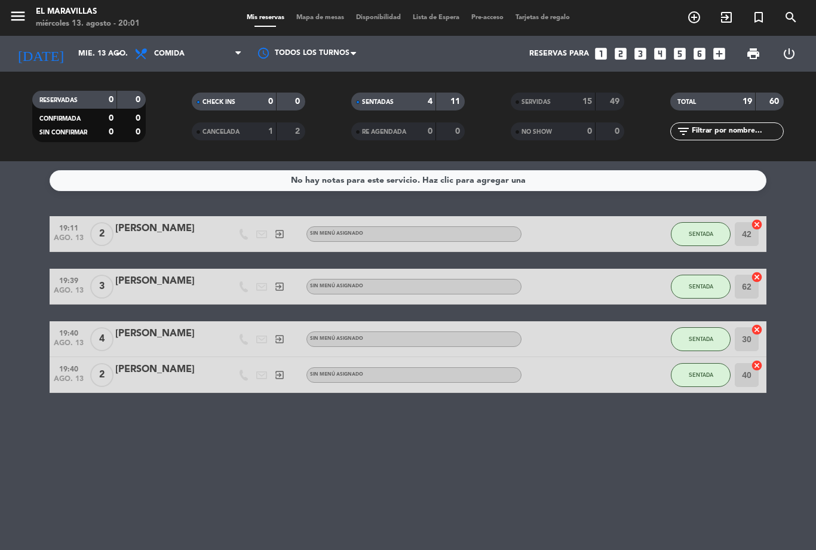
click at [711, 229] on button "SENTADA" at bounding box center [701, 234] width 60 height 24
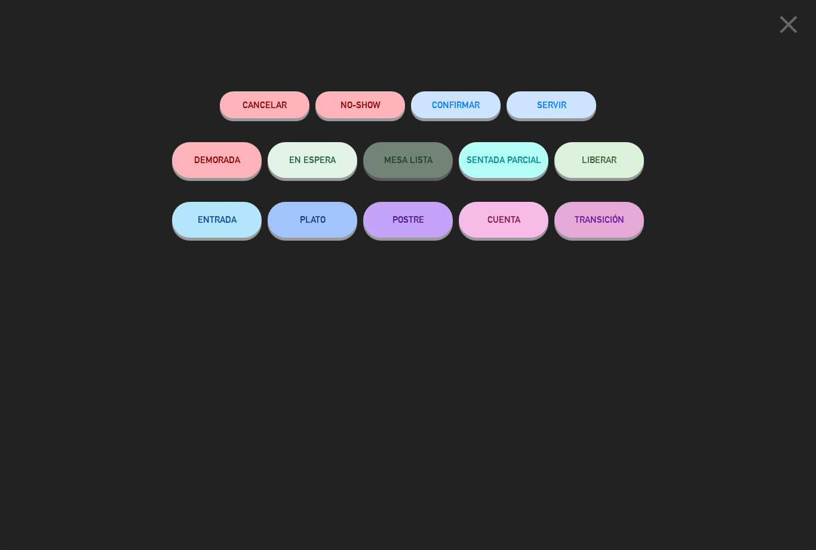
click at [565, 103] on button "SERVIR" at bounding box center [552, 104] width 90 height 27
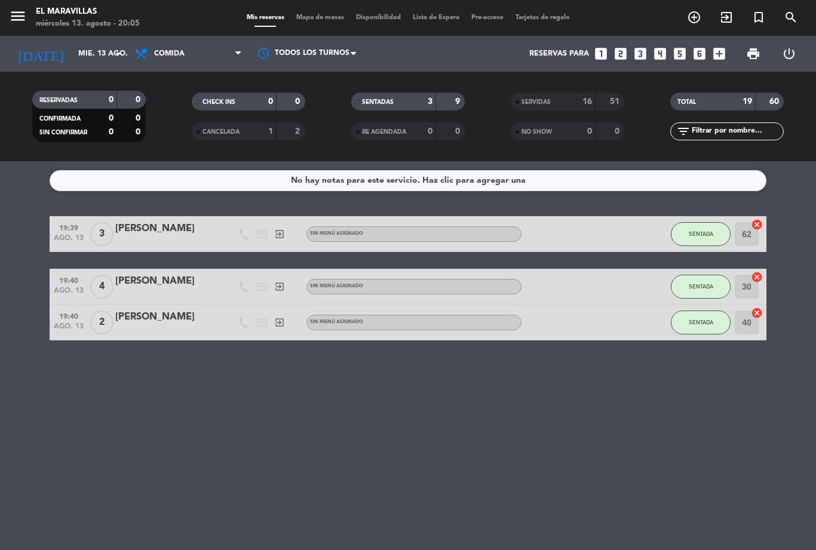
click at [321, 14] on span "Mapa de mesas" at bounding box center [320, 17] width 60 height 7
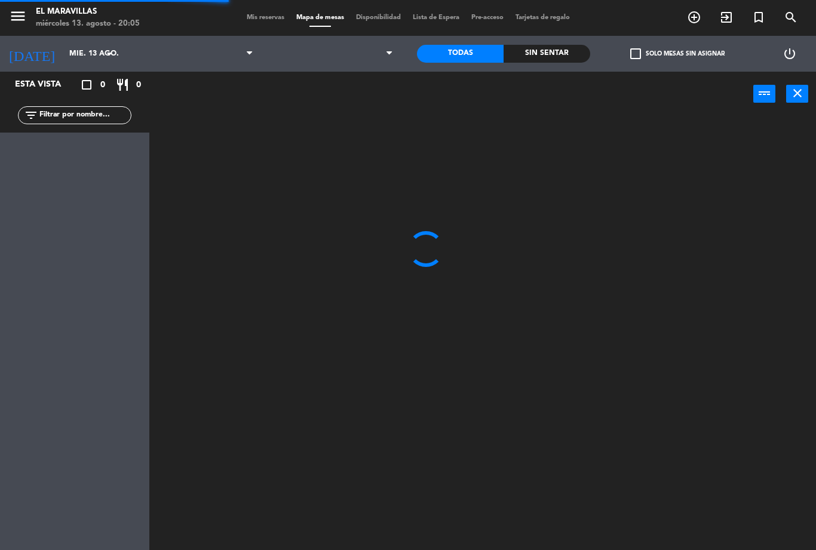
click at [321, 20] on span "Mapa de mesas" at bounding box center [320, 17] width 60 height 7
click at [378, 63] on span at bounding box center [329, 54] width 140 height 26
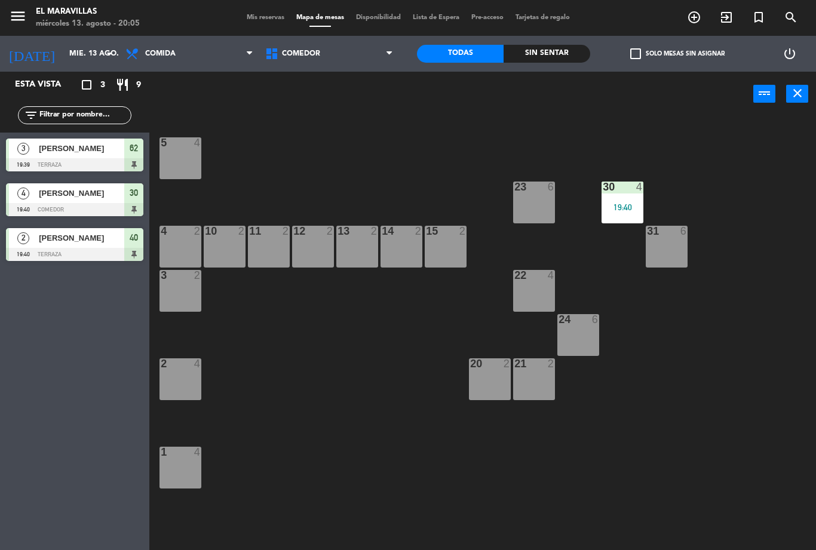
click at [385, 54] on span "Comedor" at bounding box center [329, 54] width 140 height 26
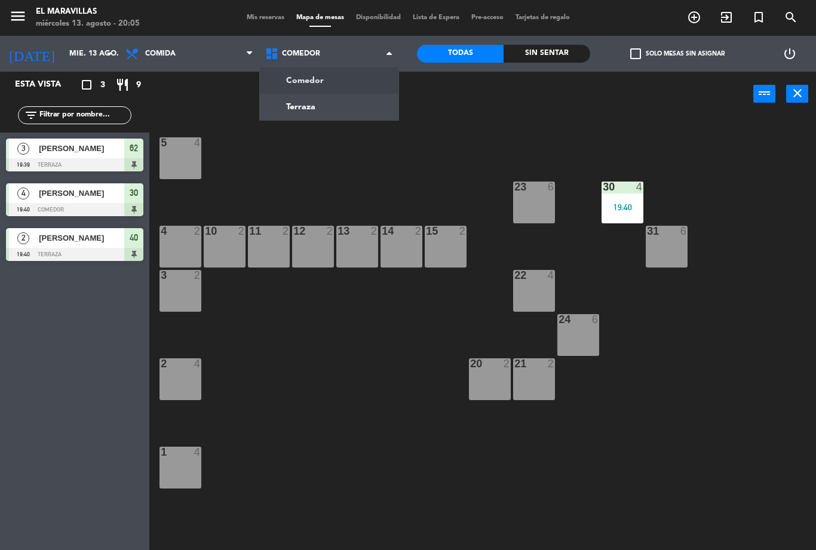
click at [347, 102] on ng-component "menu El Maravillas miércoles 13. agosto - 20:05 Mis reservas Mapa de mesas Disp…" at bounding box center [408, 275] width 816 height 550
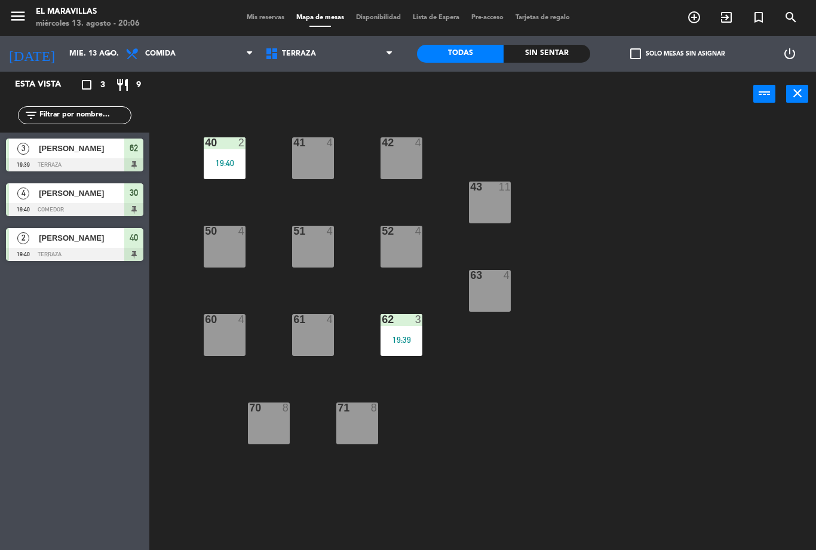
click at [400, 165] on div "42 4" at bounding box center [402, 158] width 42 height 42
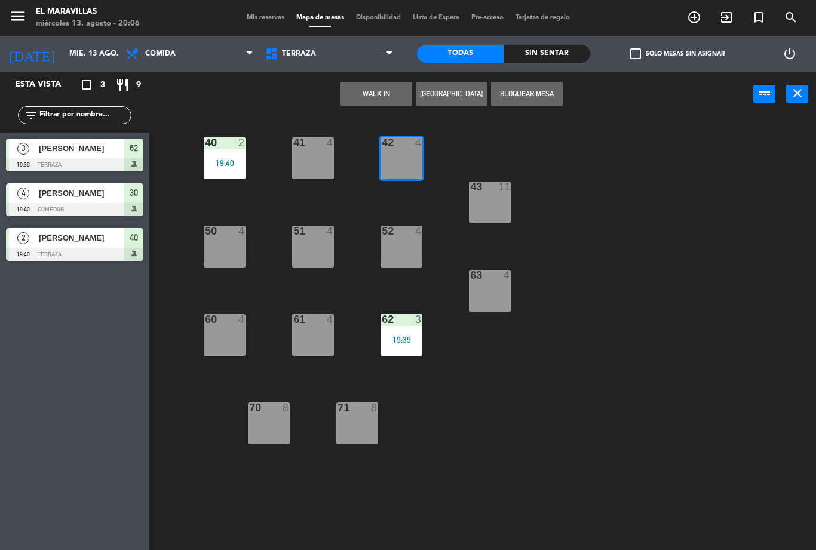
click at [377, 93] on button "WALK IN" at bounding box center [376, 94] width 72 height 24
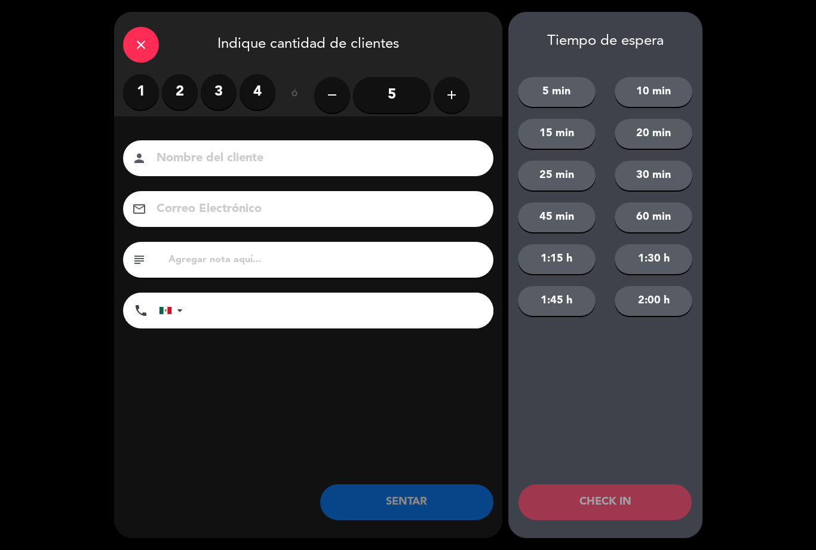
click at [214, 87] on label "3" at bounding box center [219, 92] width 36 height 36
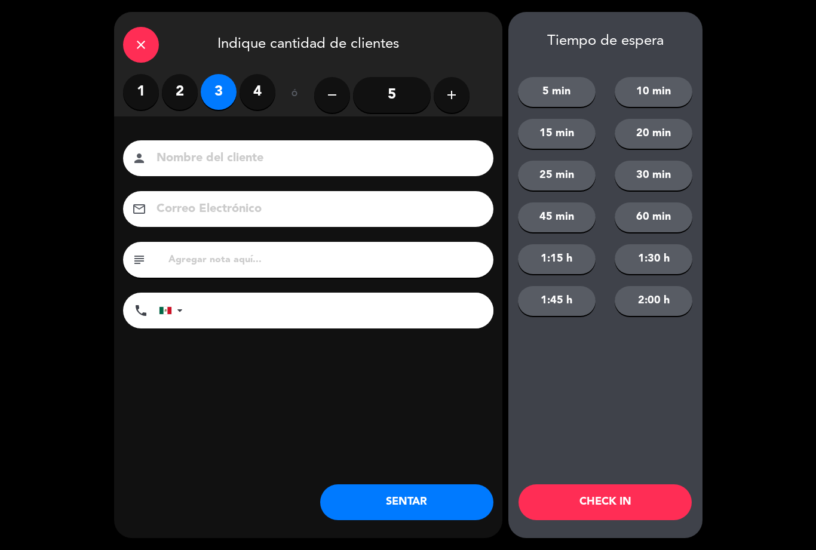
click at [179, 95] on label "2" at bounding box center [180, 92] width 36 height 36
click at [253, 169] on input at bounding box center [316, 158] width 323 height 21
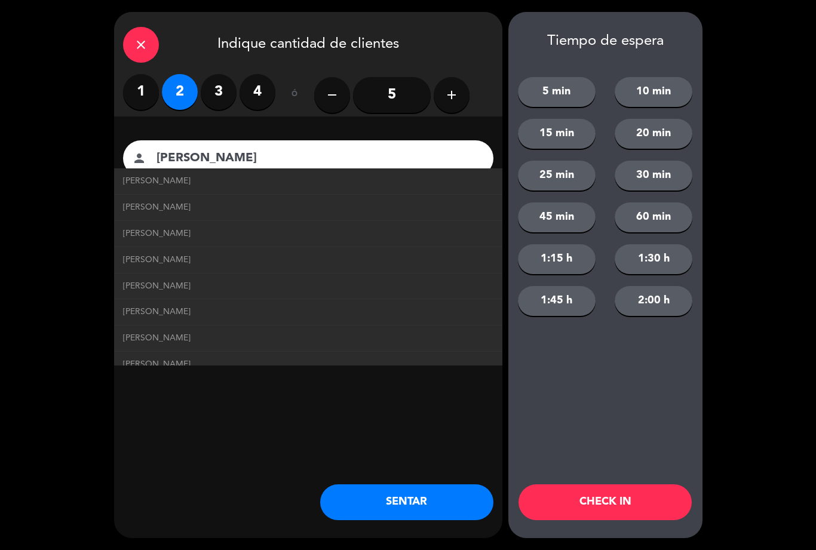
type input "[PERSON_NAME]"
click at [740, 208] on div "close Indique cantidad de clientes 1 2 3 4 ó remove 5 add Nombre del cliente pe…" at bounding box center [408, 275] width 816 height 550
click at [395, 513] on button "SENTAR" at bounding box center [406, 502] width 173 height 36
